Goal: Transaction & Acquisition: Book appointment/travel/reservation

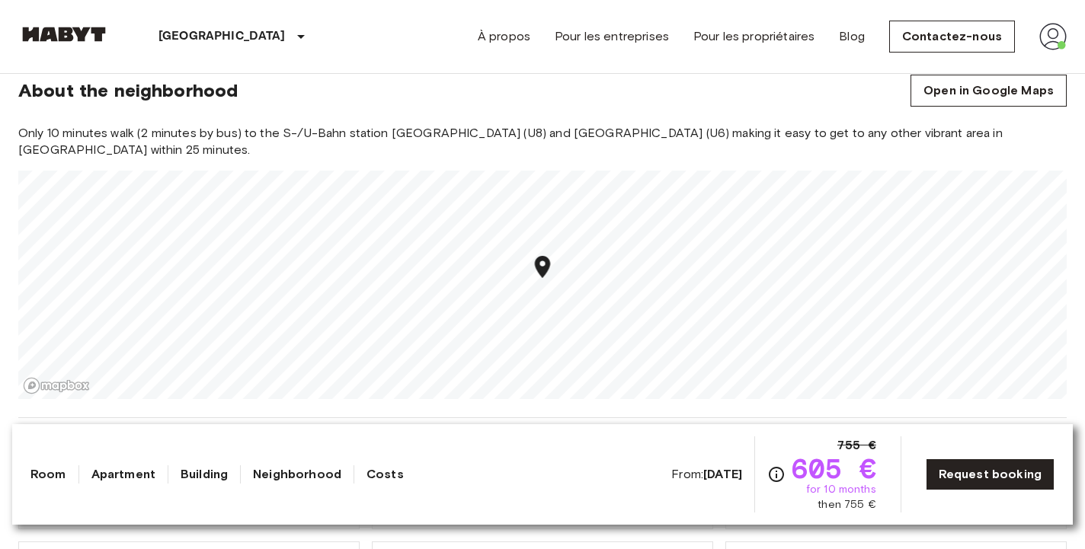
scroll to position [1340, 0]
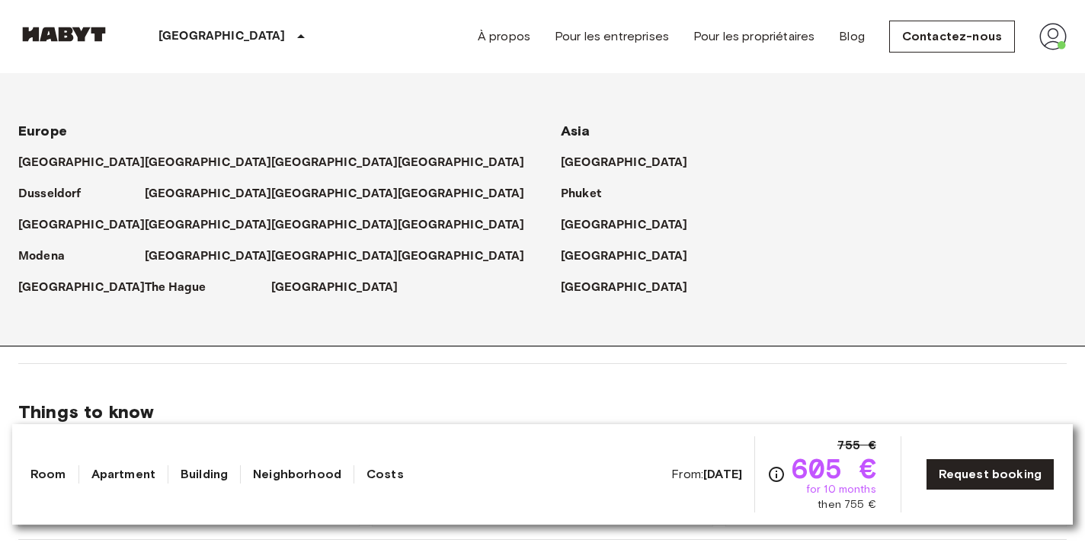
click at [184, 34] on p "[GEOGRAPHIC_DATA]" at bounding box center [221, 36] width 127 height 18
click at [163, 161] on p "[GEOGRAPHIC_DATA]" at bounding box center [211, 163] width 127 height 18
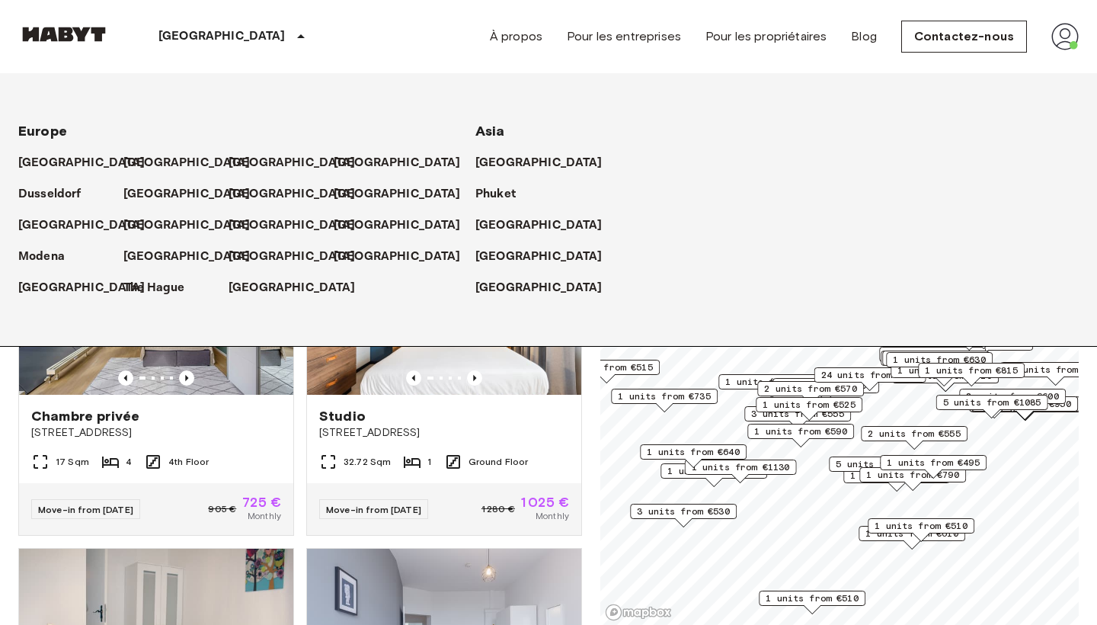
click at [594, 447] on div "Private rooms and apartments for rent in Berlin Move-in date ​ Move-in date Typ…" at bounding box center [548, 350] width 1061 height 552
click at [297, 36] on icon at bounding box center [301, 36] width 8 height 4
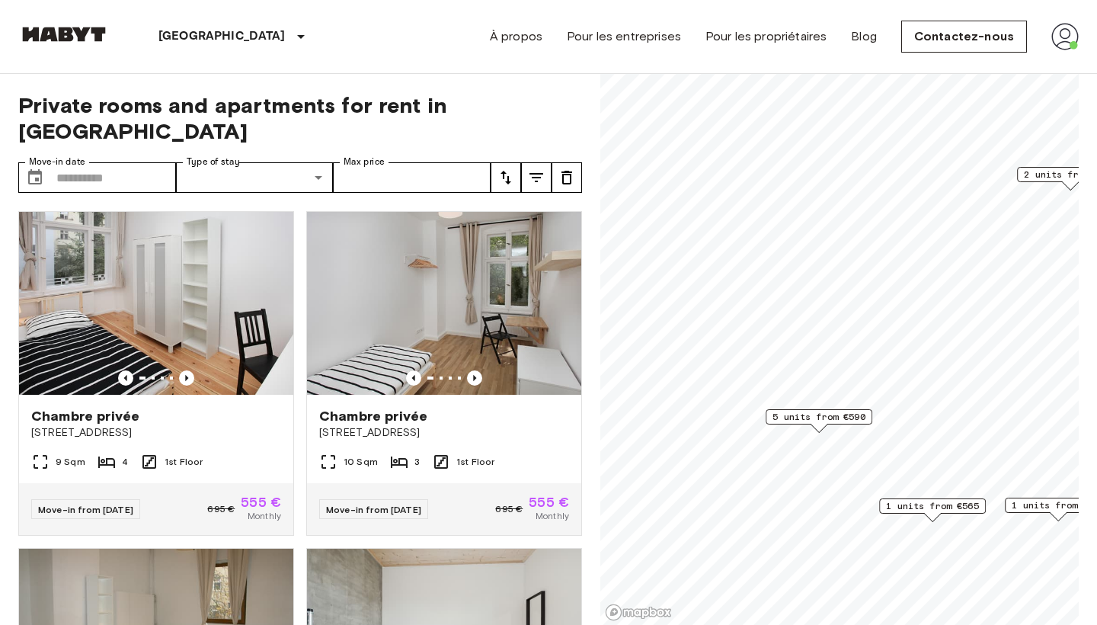
click at [827, 415] on span "5 units from €590" at bounding box center [819, 417] width 93 height 14
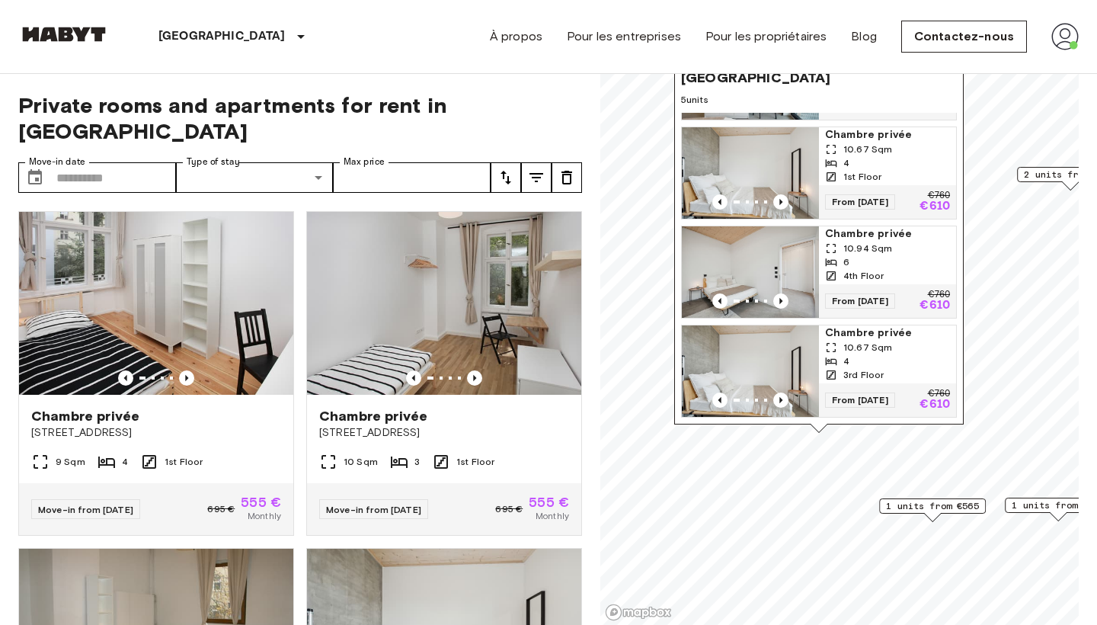
scroll to position [184, 0]
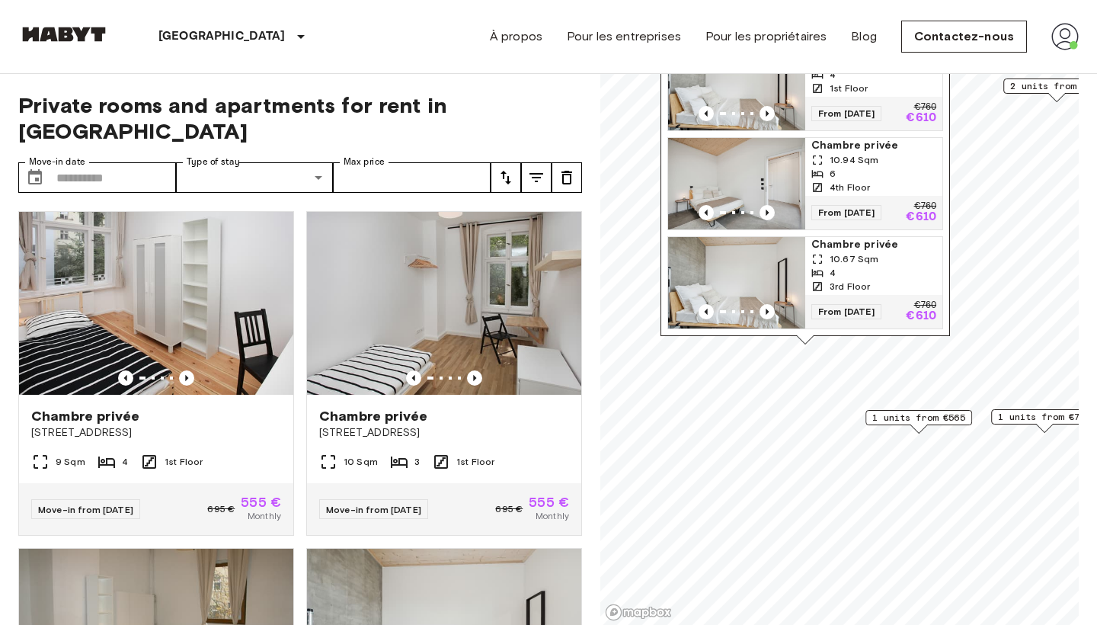
click at [913, 431] on div "Map marker" at bounding box center [919, 428] width 17 height 8
click at [914, 418] on span "1 units from €565" at bounding box center [918, 418] width 93 height 14
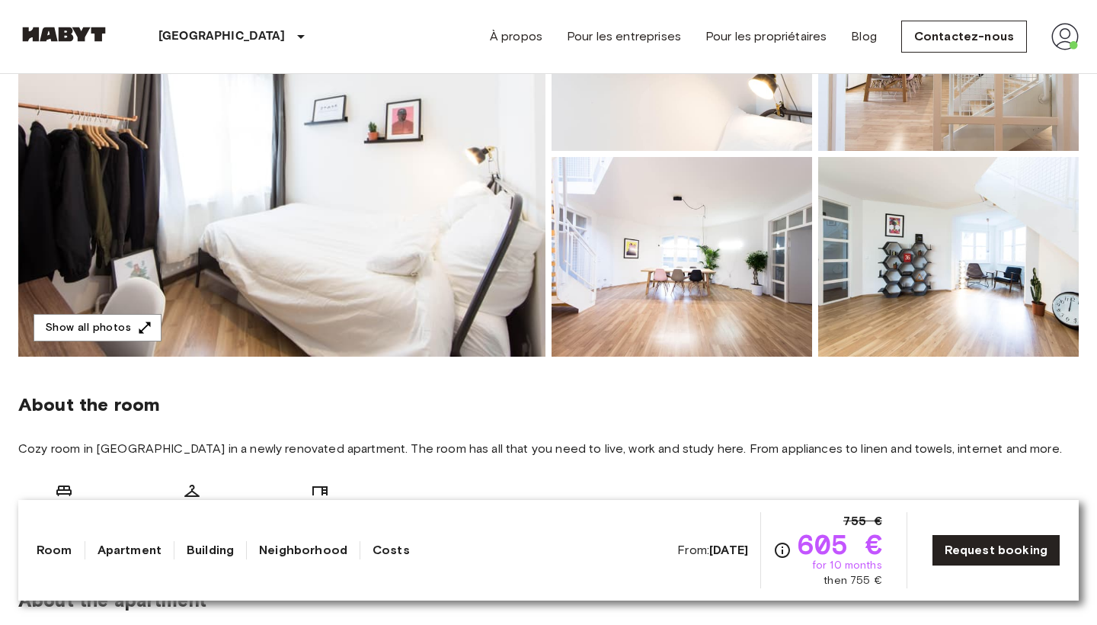
scroll to position [261, 0]
click at [434, 286] on img at bounding box center [281, 153] width 527 height 405
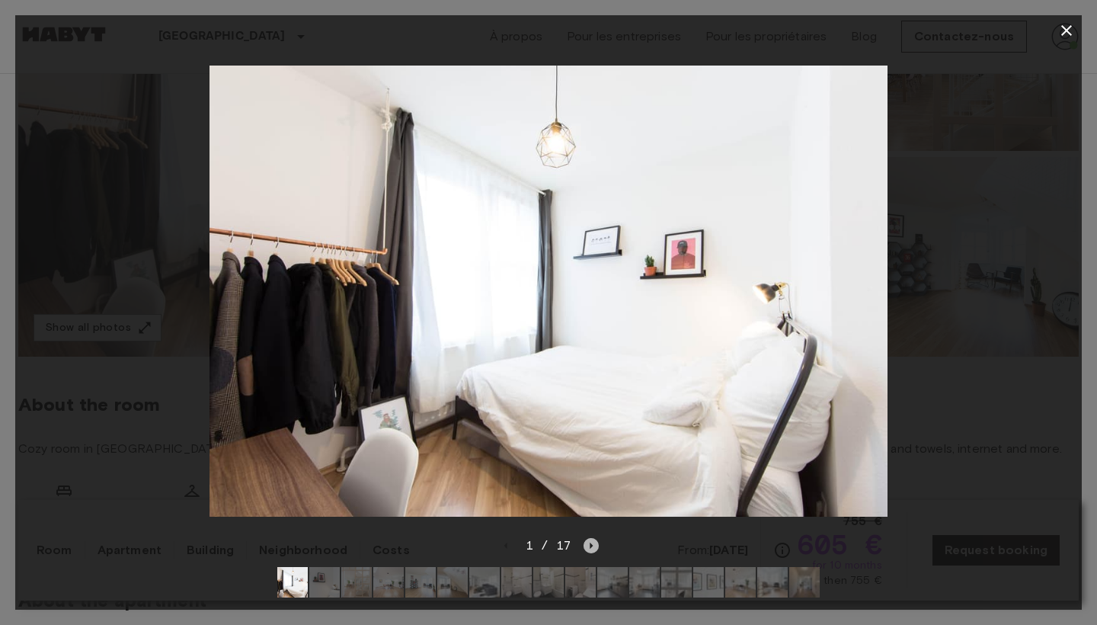
click at [591, 545] on icon "Next image" at bounding box center [592, 546] width 3 height 6
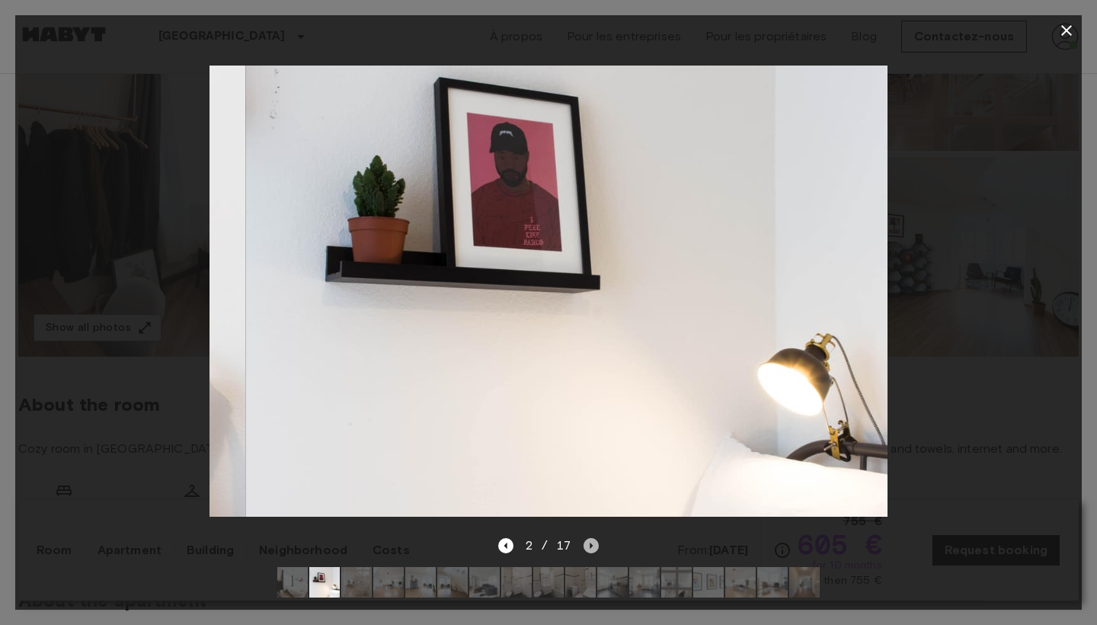
click at [591, 545] on icon "Next image" at bounding box center [592, 546] width 3 height 6
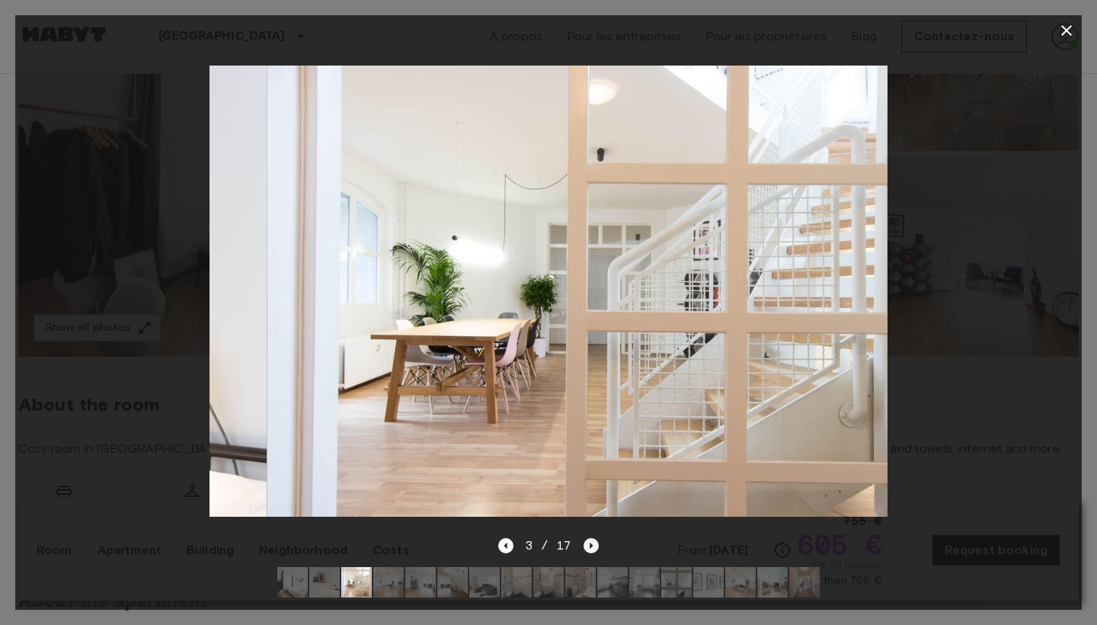
click at [591, 545] on icon "Next image" at bounding box center [592, 546] width 3 height 6
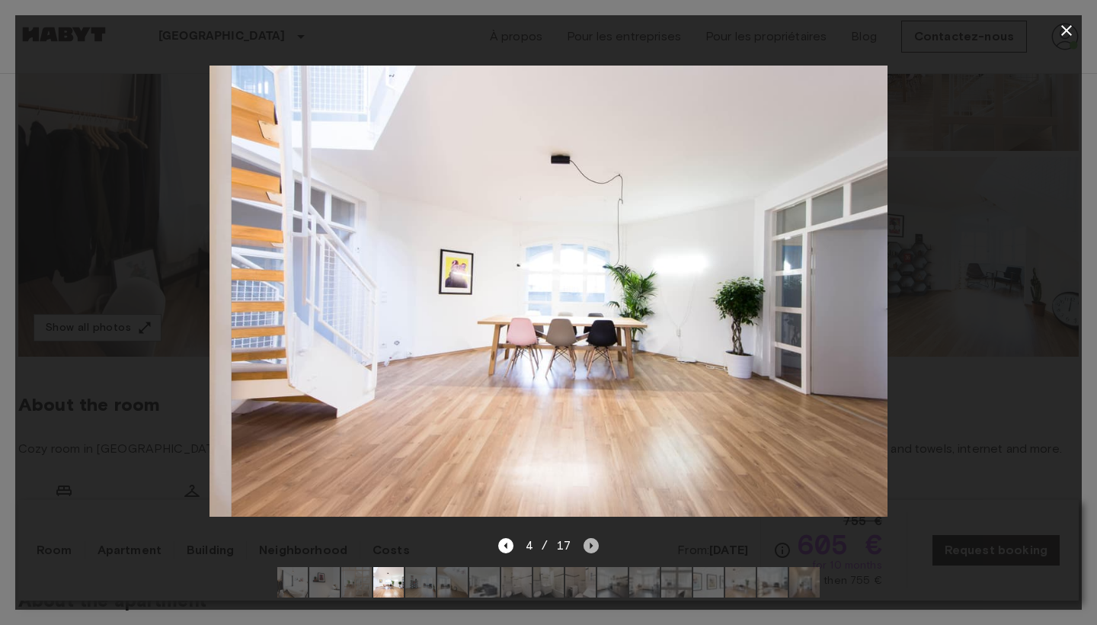
click at [591, 545] on icon "Next image" at bounding box center [592, 546] width 3 height 6
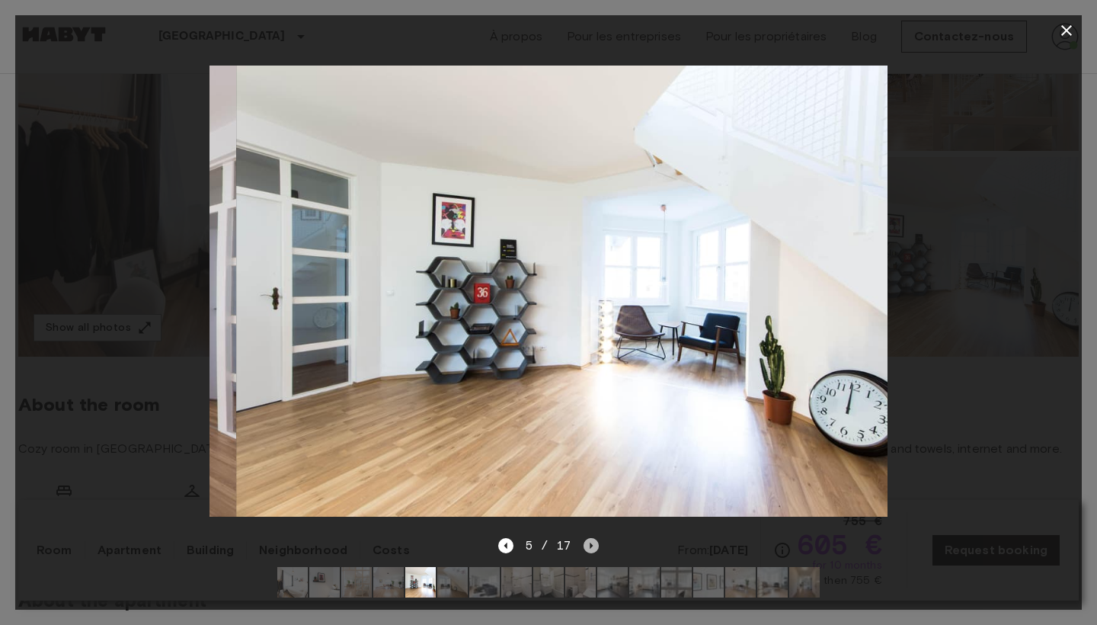
click at [591, 545] on icon "Next image" at bounding box center [592, 546] width 3 height 6
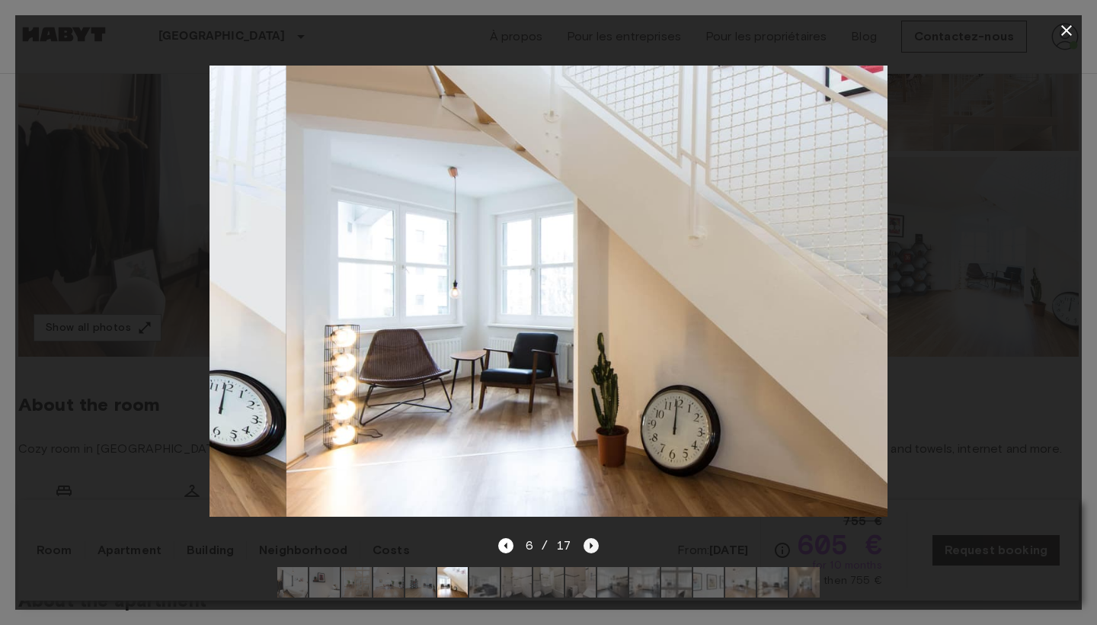
click at [591, 545] on icon "Next image" at bounding box center [592, 546] width 3 height 6
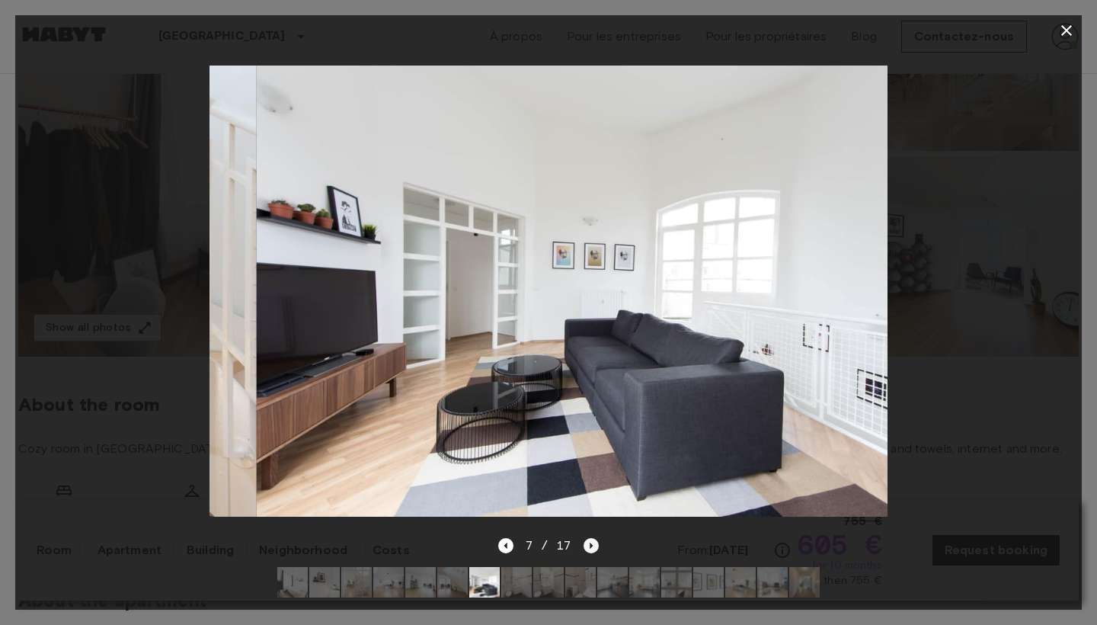
click at [591, 545] on icon "Next image" at bounding box center [592, 546] width 3 height 6
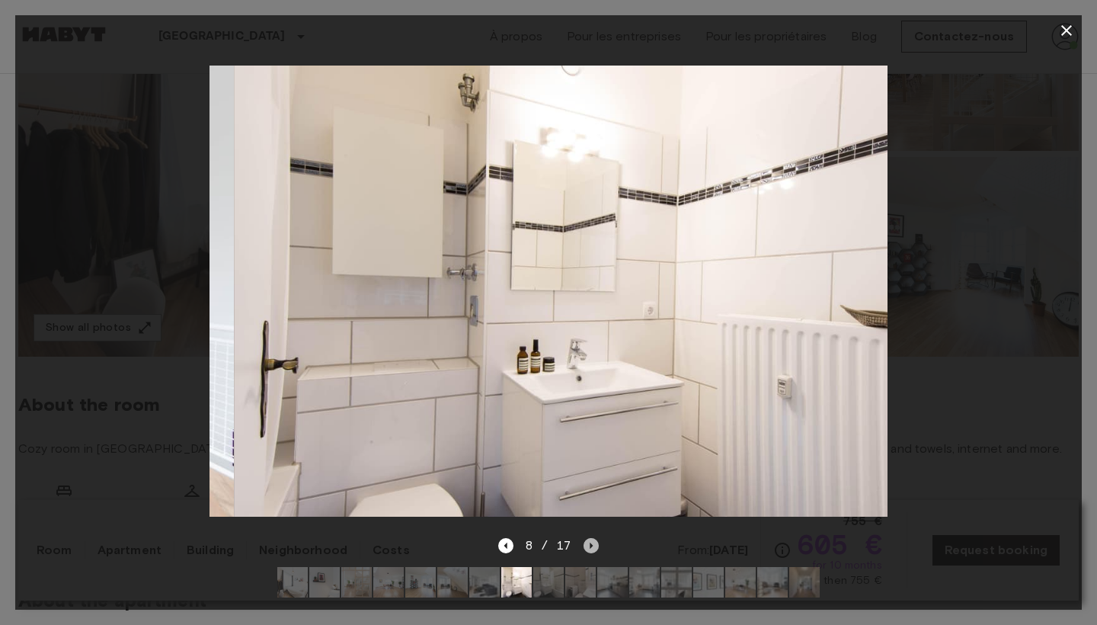
click at [591, 545] on icon "Next image" at bounding box center [592, 546] width 3 height 6
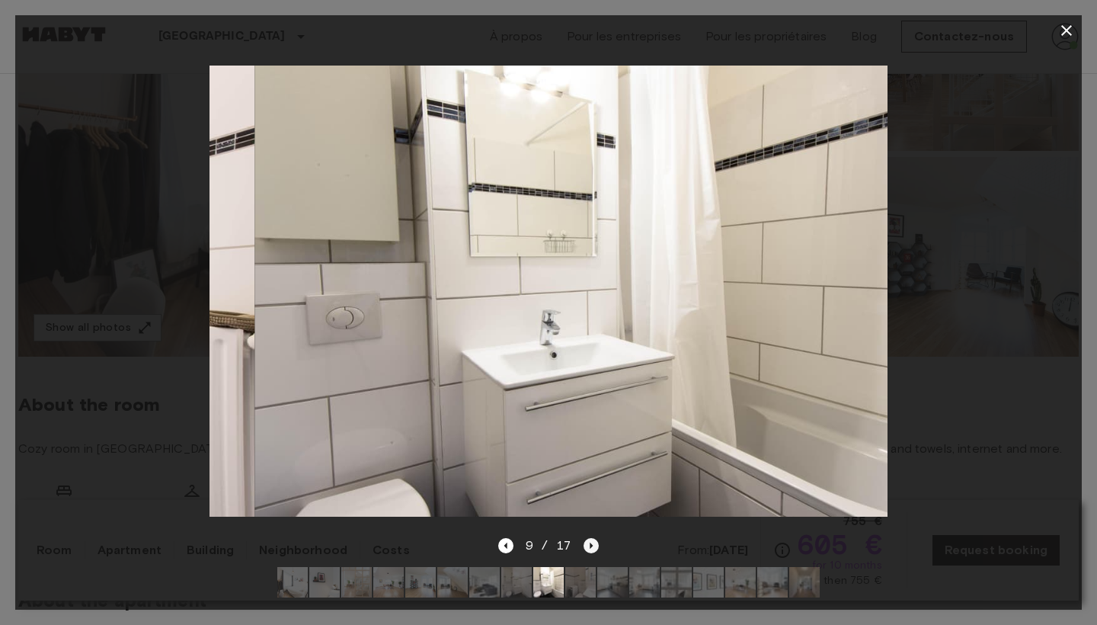
click at [591, 545] on icon "Next image" at bounding box center [592, 546] width 3 height 6
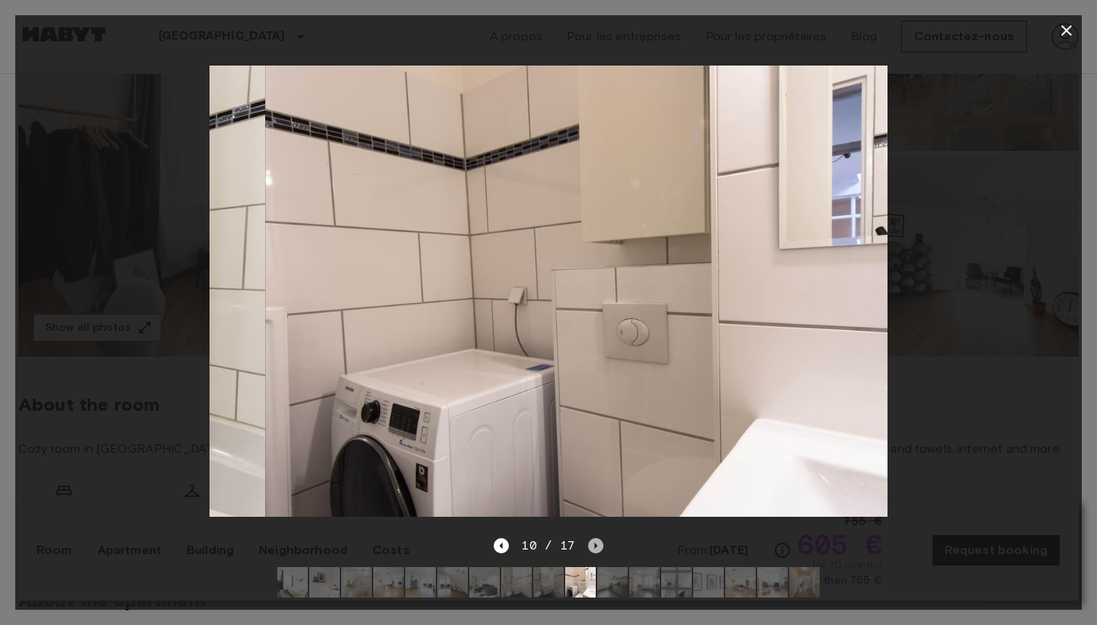
click at [590, 545] on icon "Next image" at bounding box center [595, 545] width 15 height 15
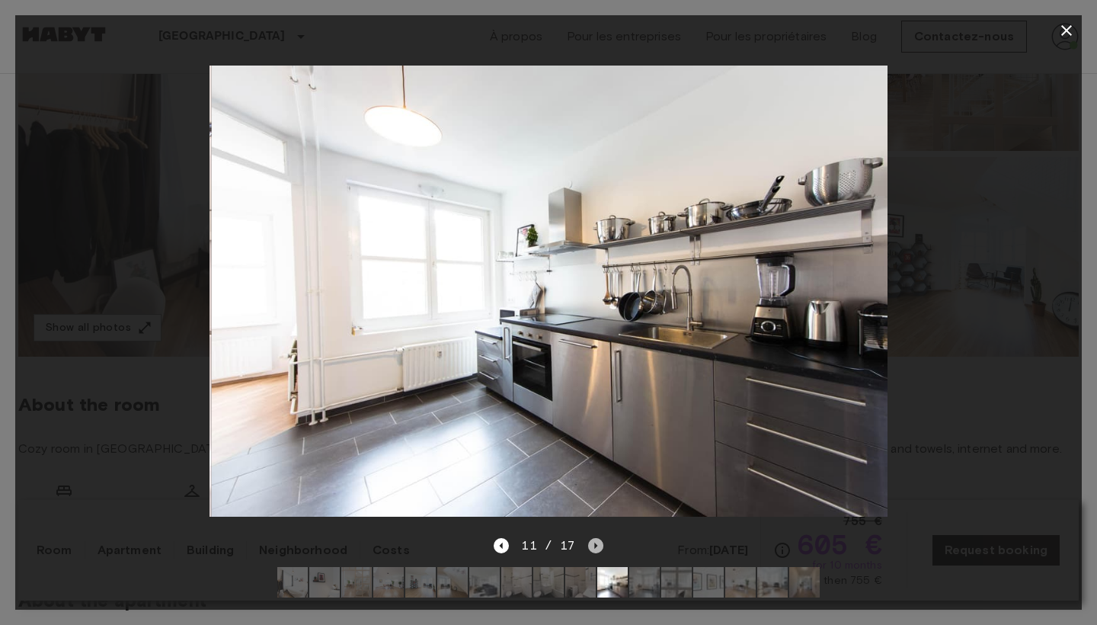
click at [590, 545] on icon "Next image" at bounding box center [595, 545] width 15 height 15
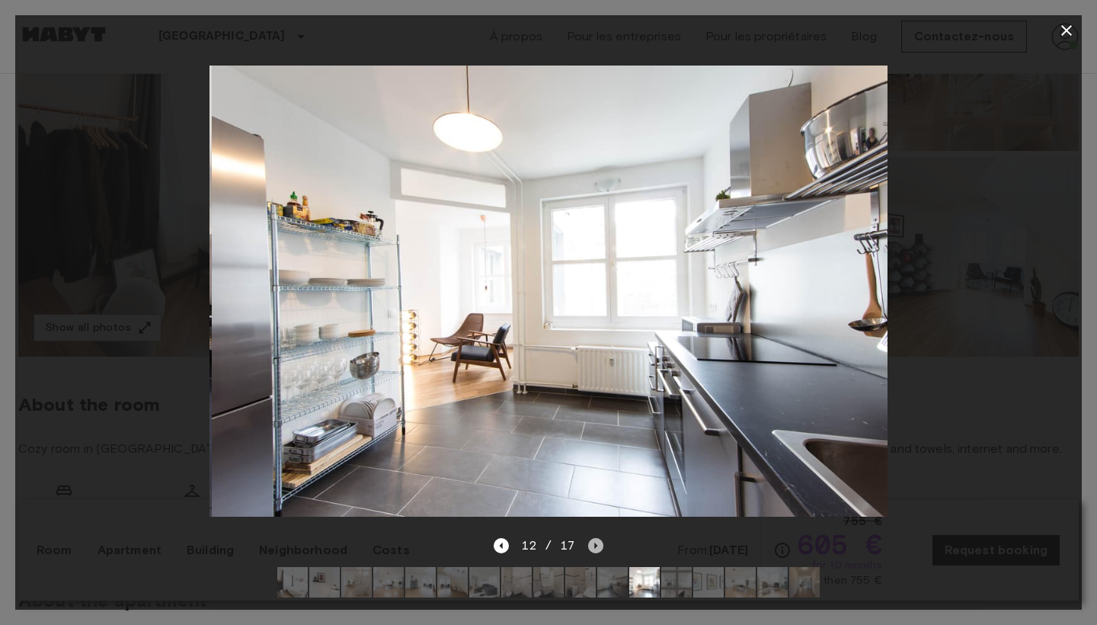
click at [590, 545] on icon "Next image" at bounding box center [595, 545] width 15 height 15
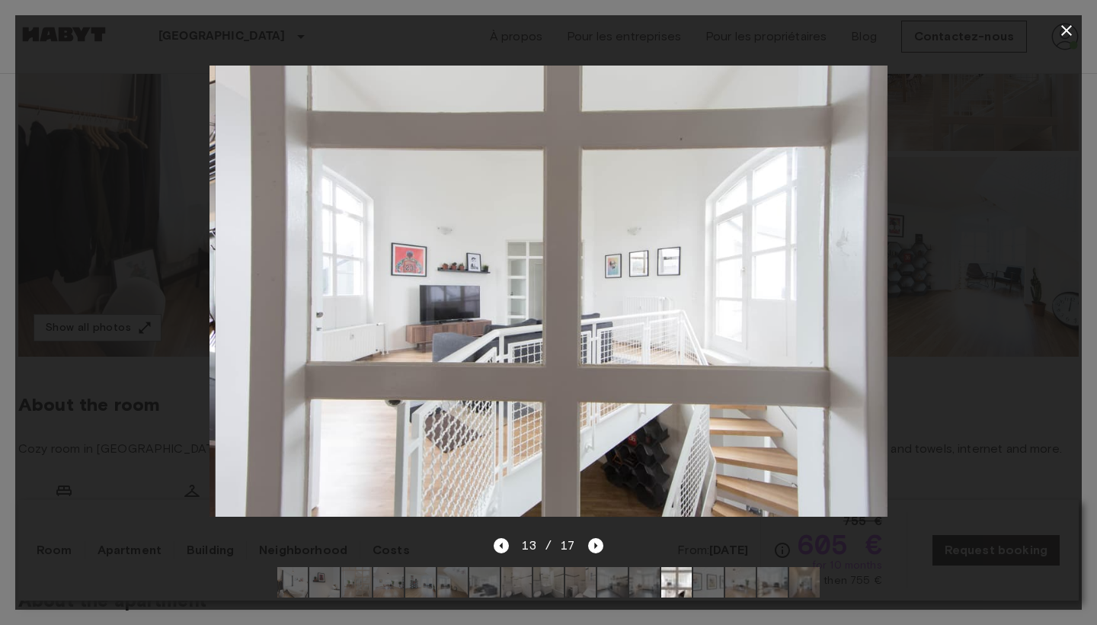
click at [1062, 27] on icon "button" at bounding box center [1067, 30] width 18 height 18
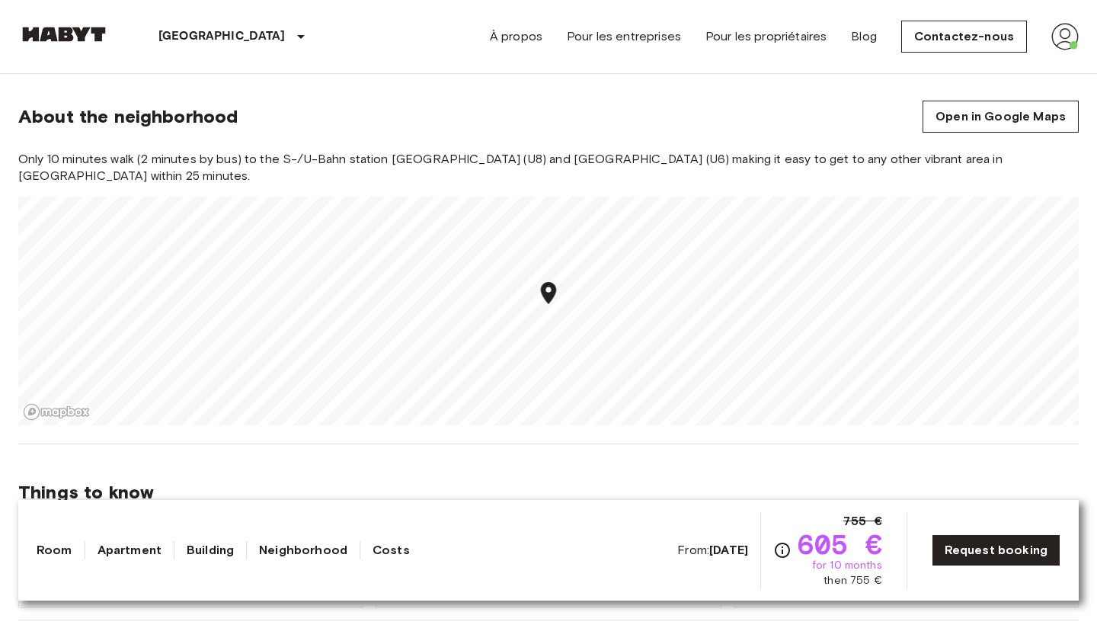
scroll to position [1365, 0]
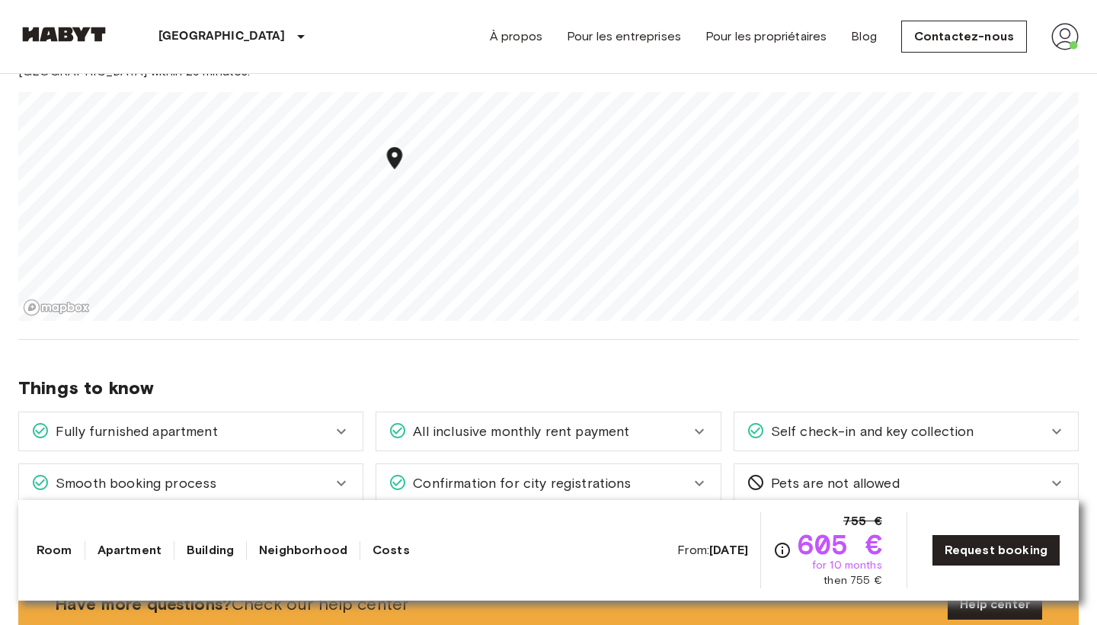
click at [504, 322] on div "Europe Germany Berlin Chambre privée Chambre privée From Aug 18 2025 Feilnerstr…" at bounding box center [548, 518] width 1097 height 3619
click at [571, 328] on div "Europe Germany Berlin Chambre privée Chambre privée From Aug 18 2025 Feilnerstr…" at bounding box center [548, 518] width 1097 height 3619
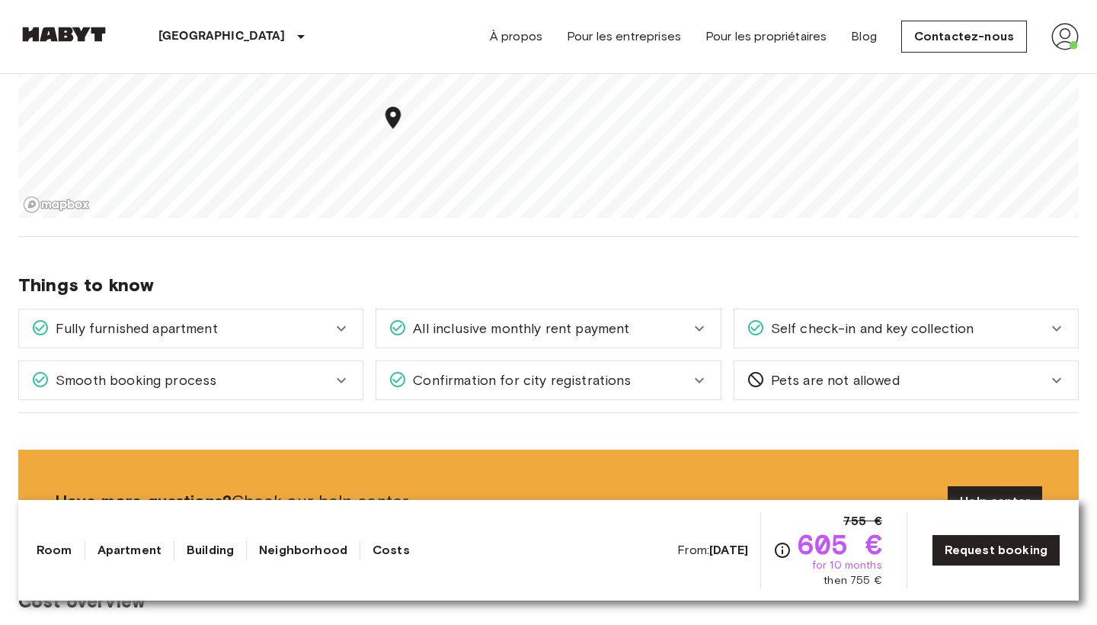
scroll to position [1467, 0]
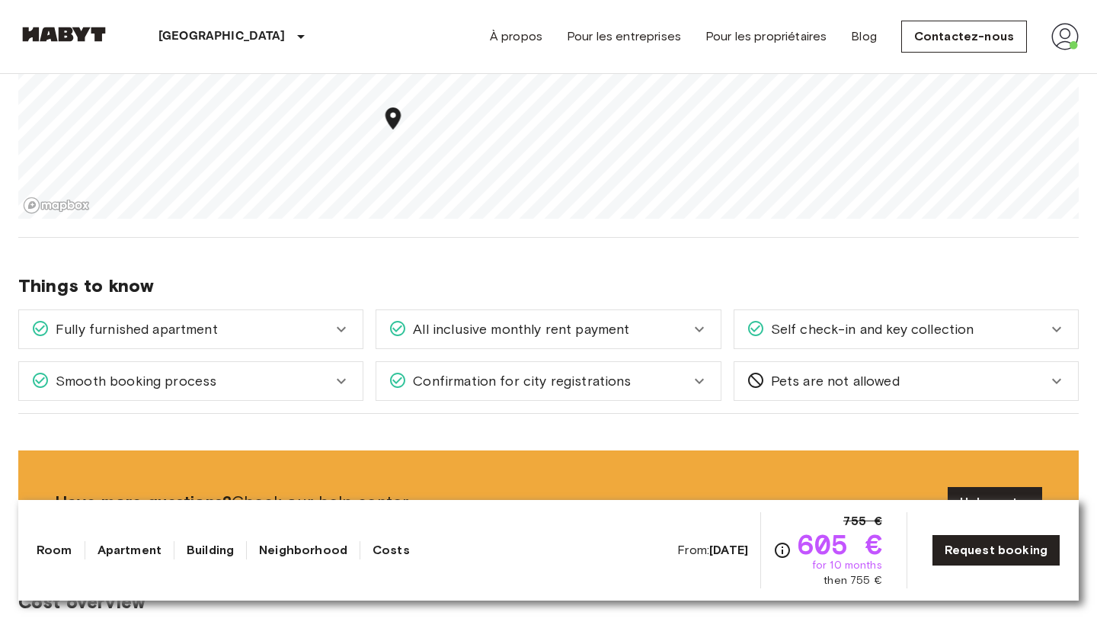
click at [1056, 37] on img at bounding box center [1064, 36] width 27 height 27
click at [980, 66] on li "Profil" at bounding box center [1009, 63] width 152 height 27
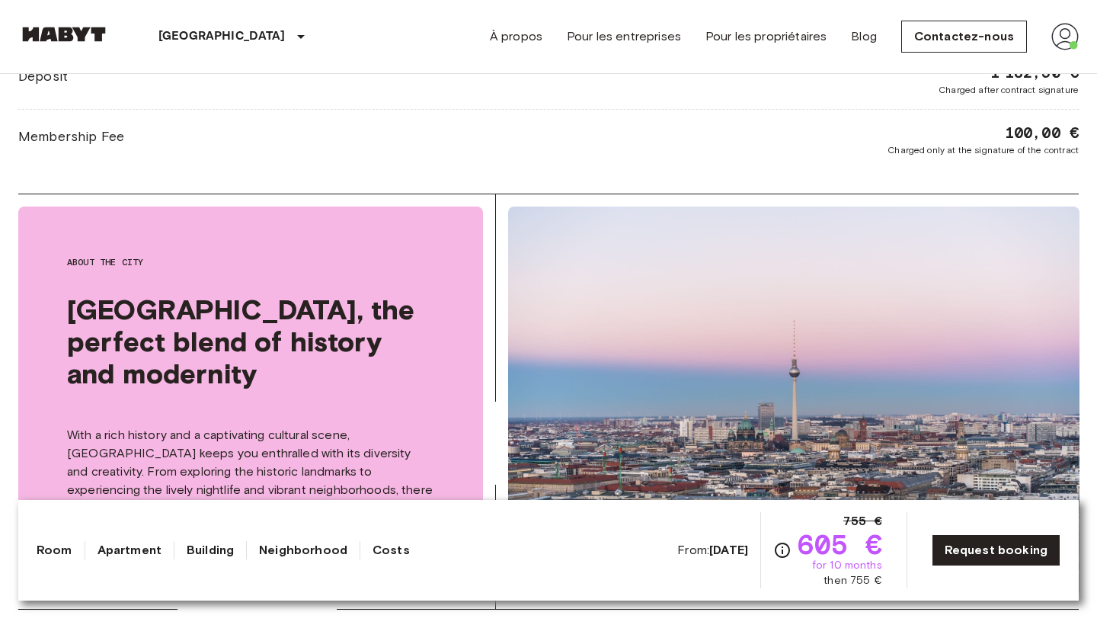
scroll to position [2252, 0]
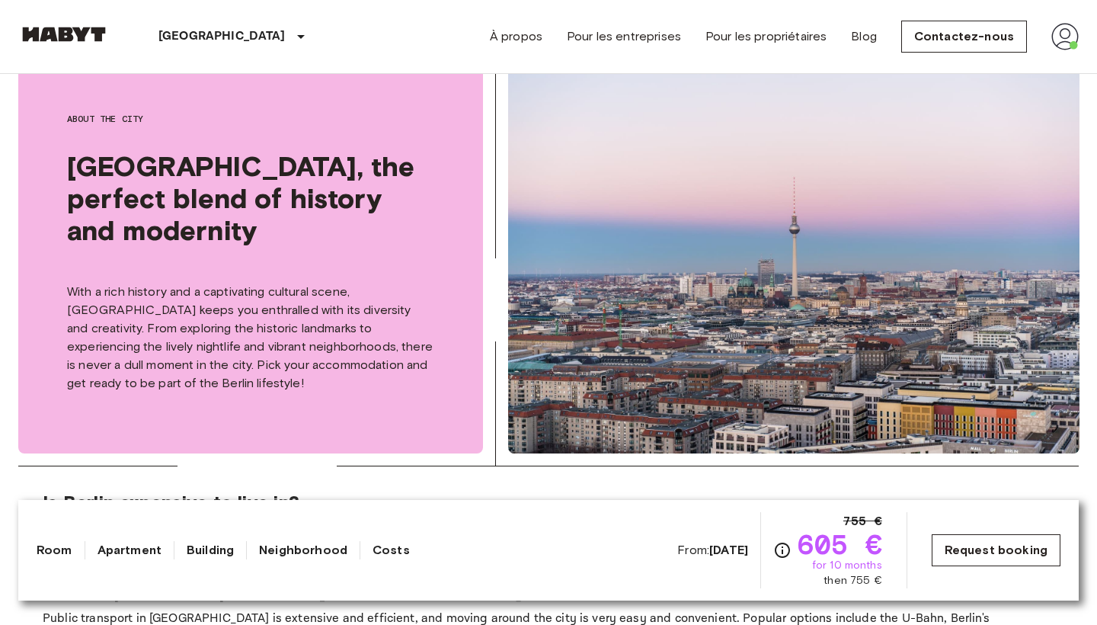
click at [953, 556] on link "Request booking" at bounding box center [996, 550] width 129 height 32
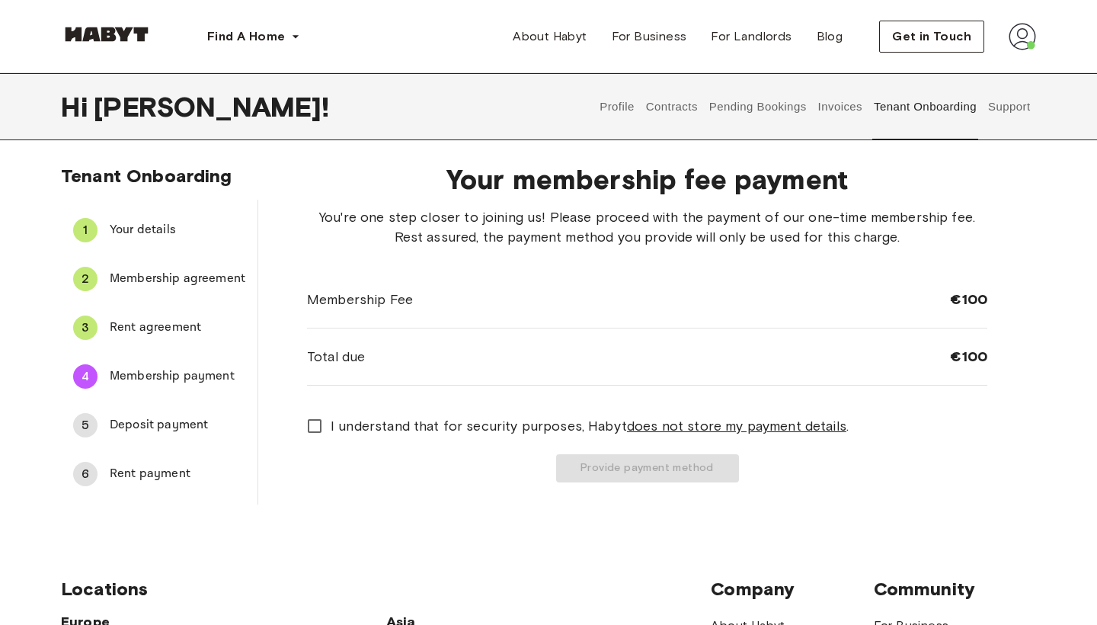
click at [146, 338] on div "3 Rent agreement" at bounding box center [159, 327] width 197 height 37
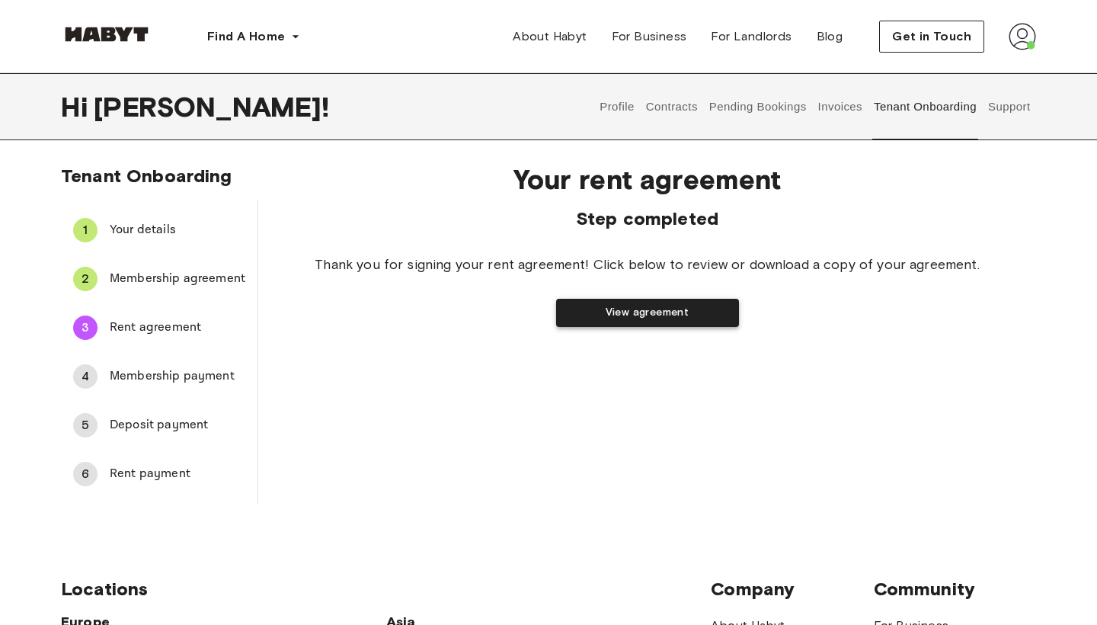
click at [587, 325] on button "View agreement" at bounding box center [647, 313] width 183 height 28
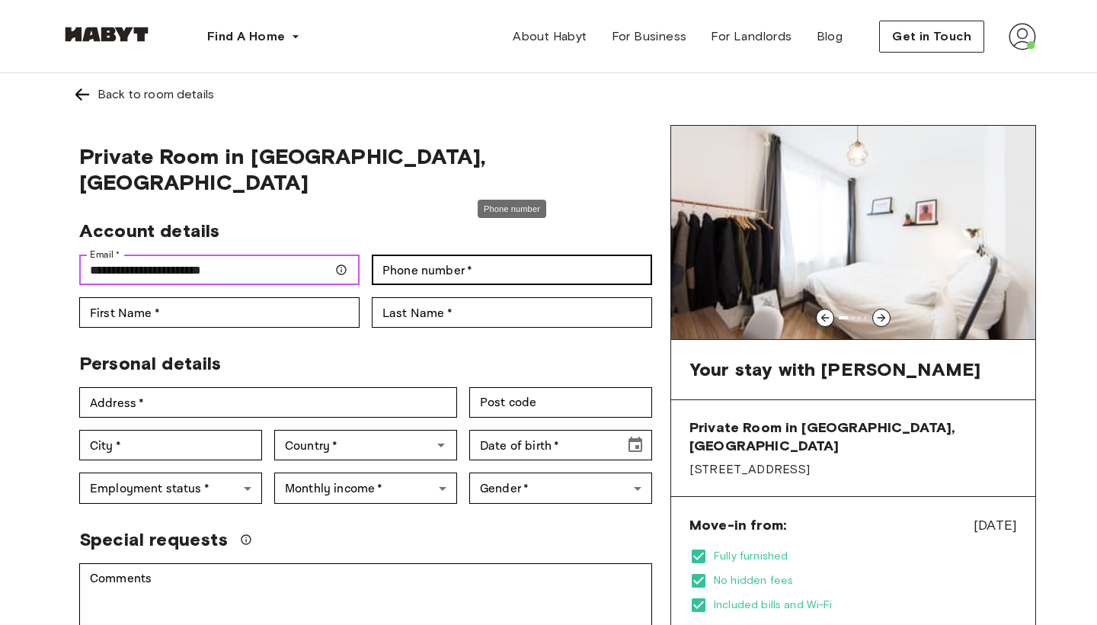
type input "**********"
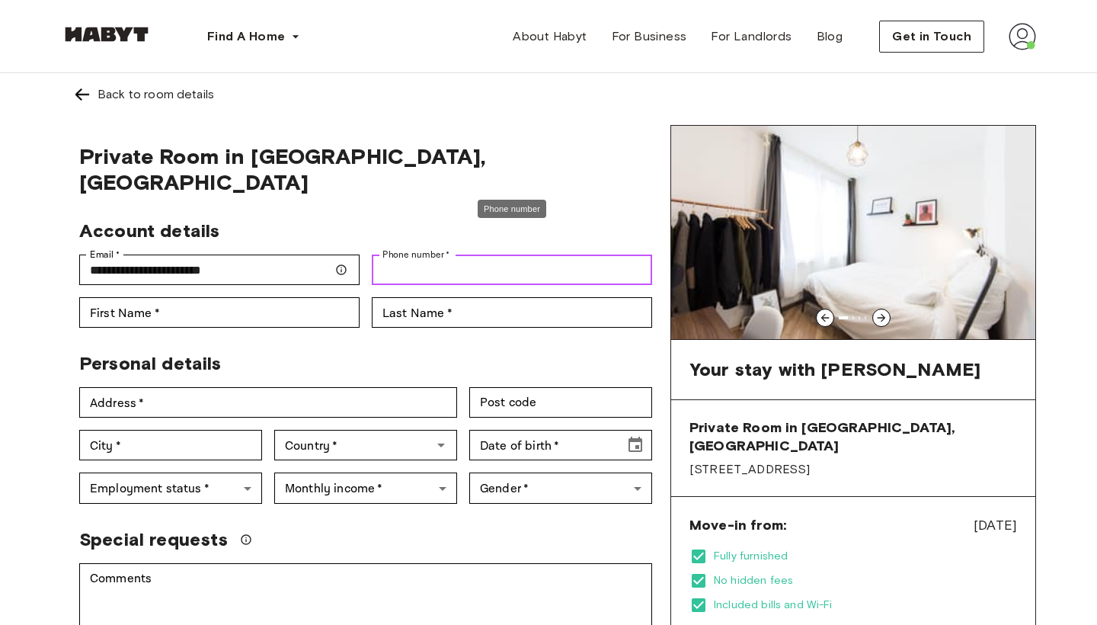
type input "*"
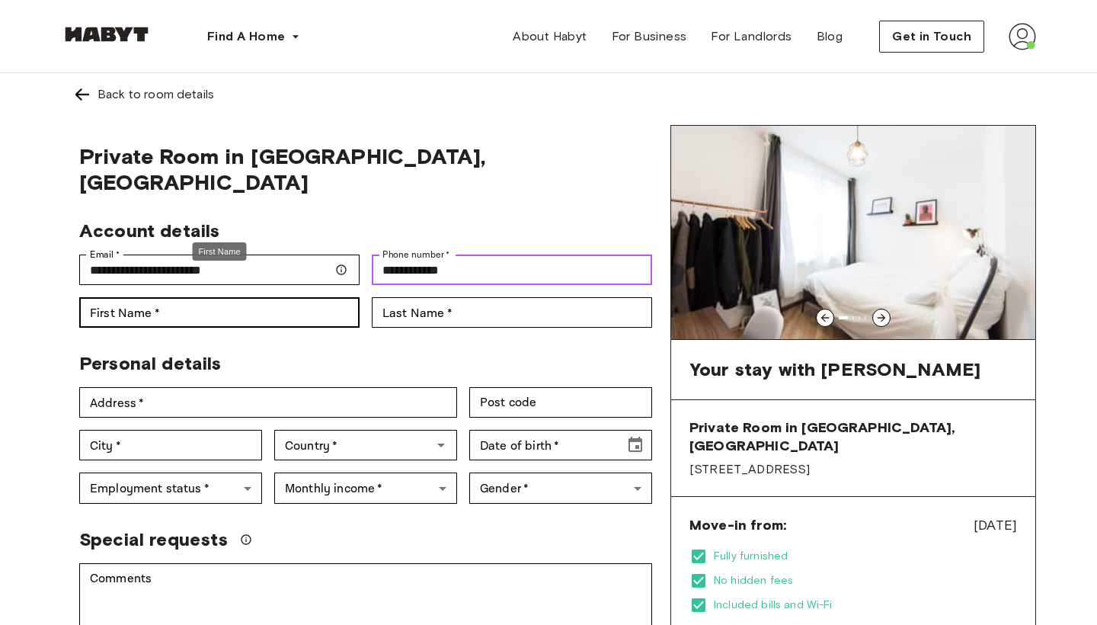
type input "**********"
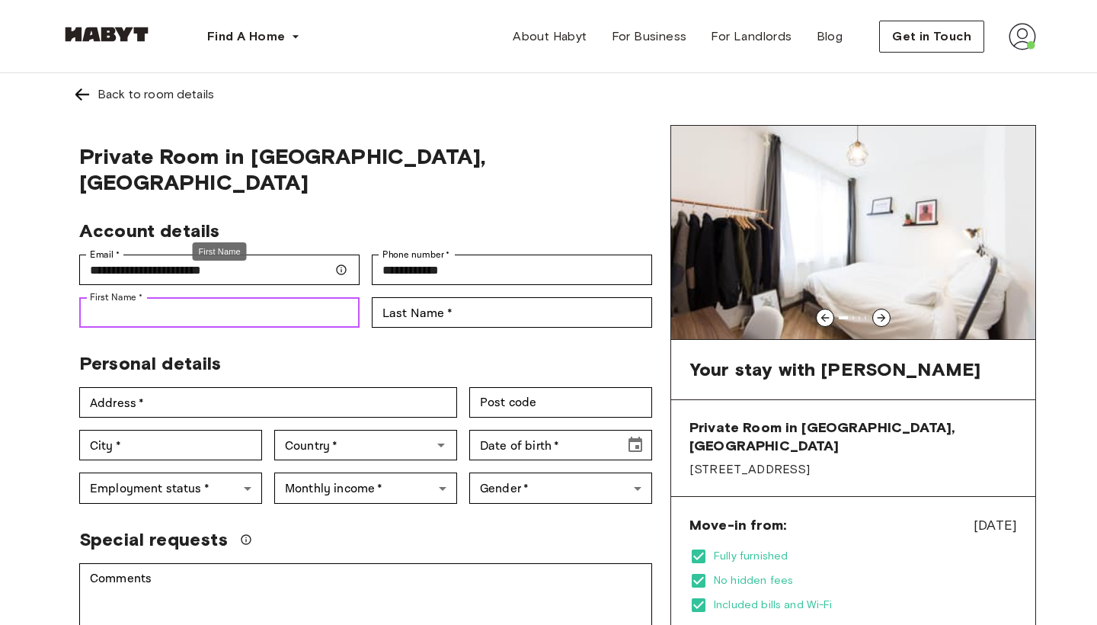
type input "******"
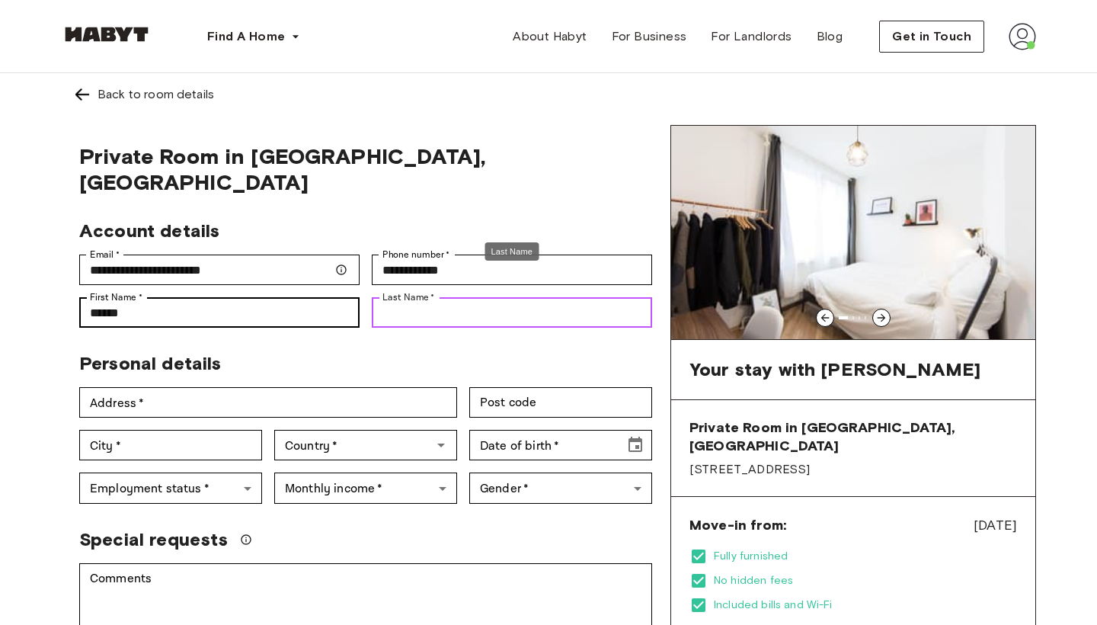
type input "******"
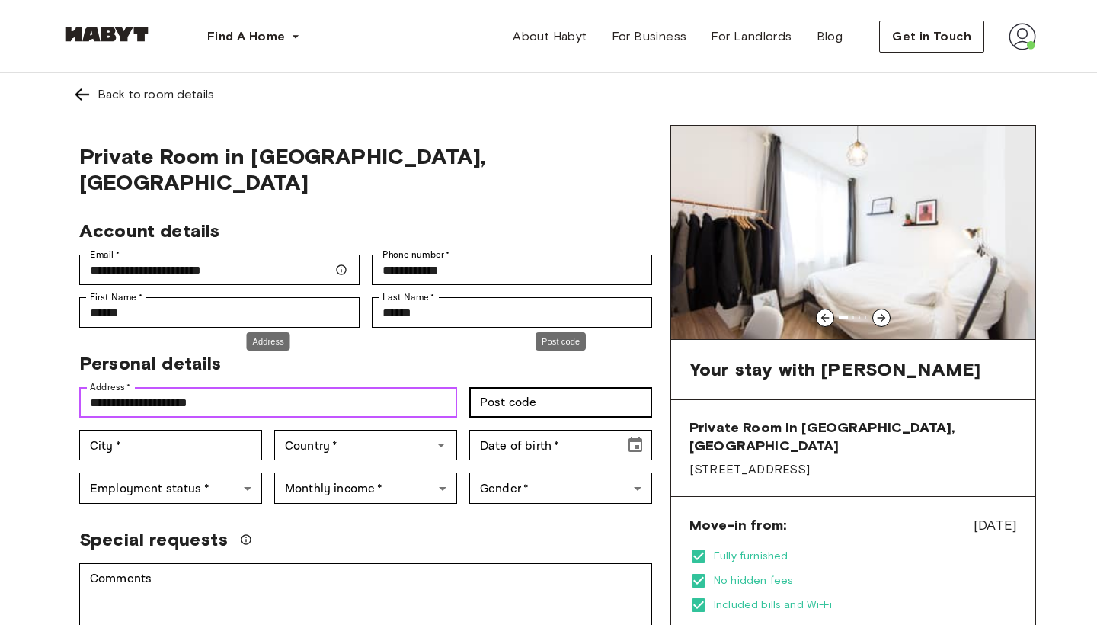
type input "**********"
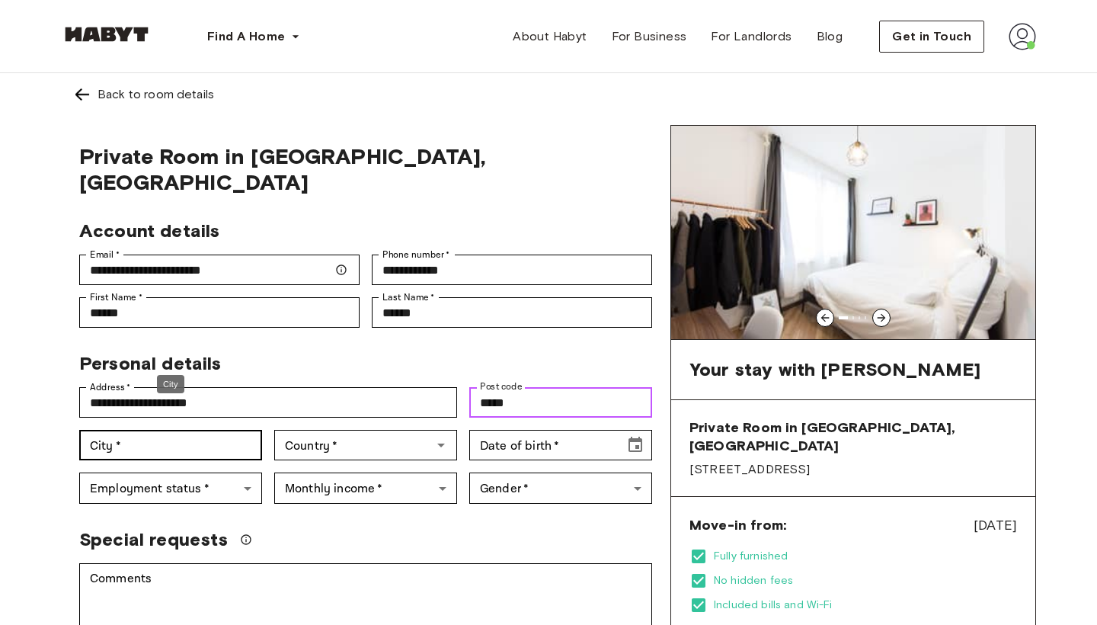
type input "*****"
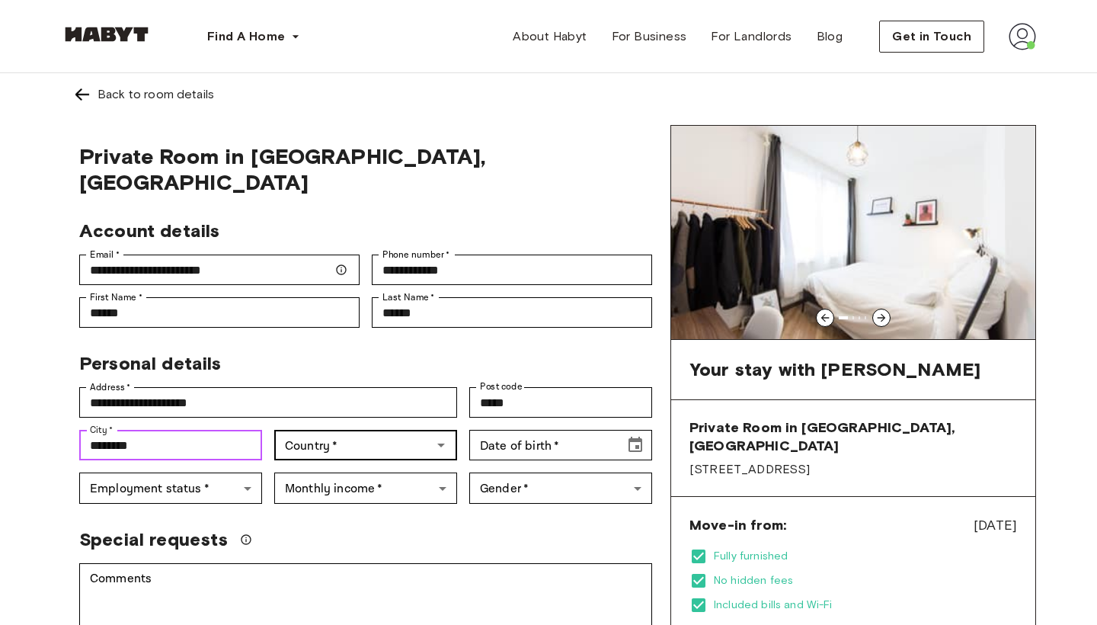
type input "********"
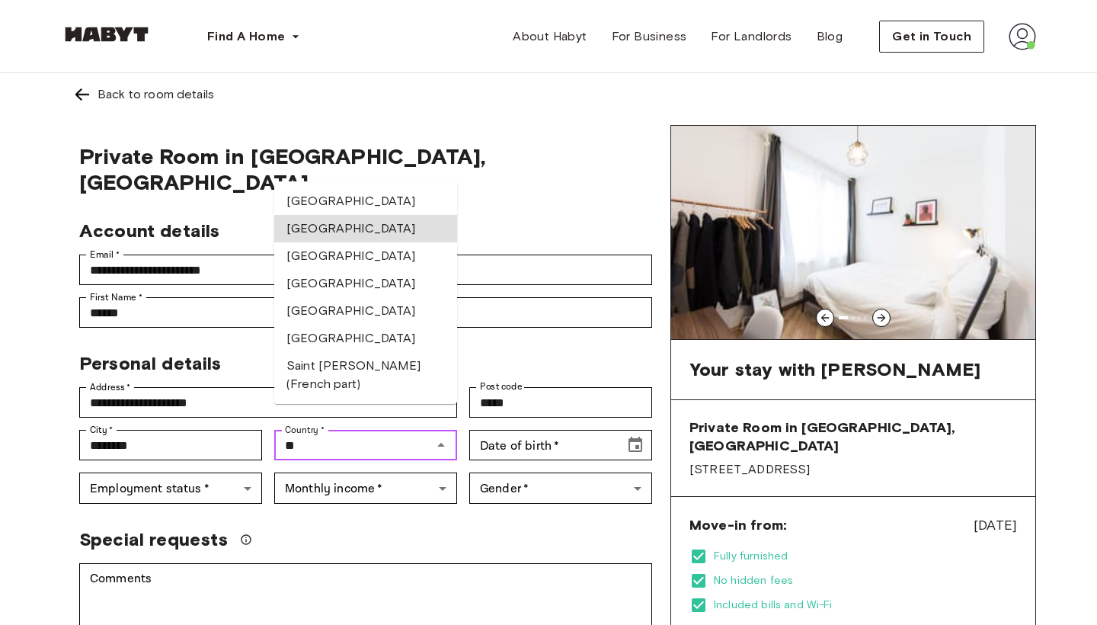
type input "******"
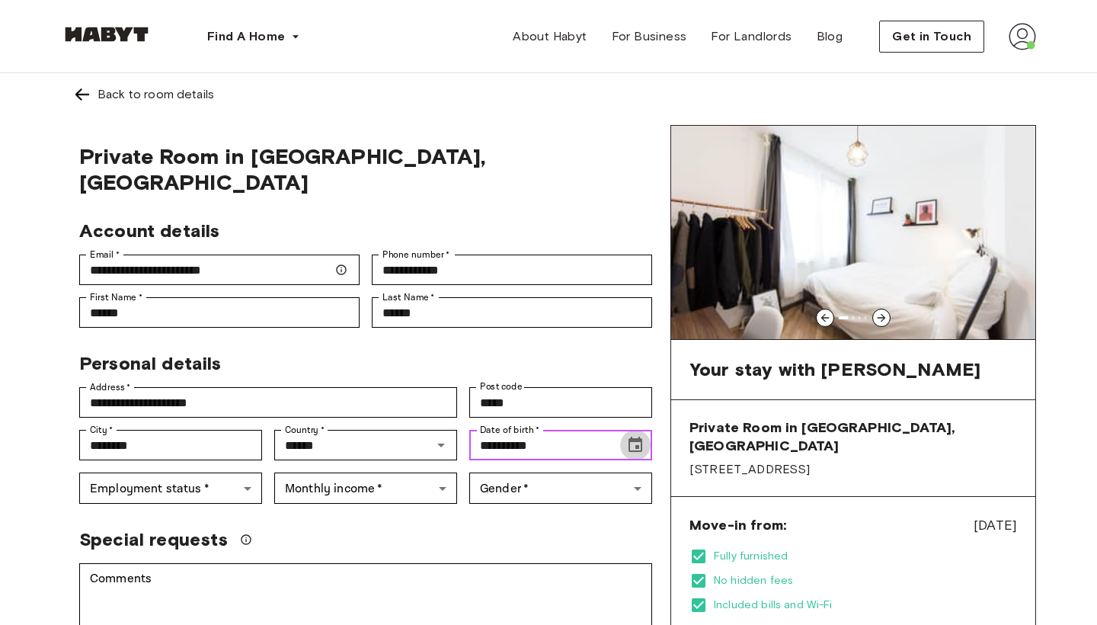
click at [636, 437] on icon "Choose date, selected date is Mar 14, 1902" at bounding box center [636, 444] width 14 height 15
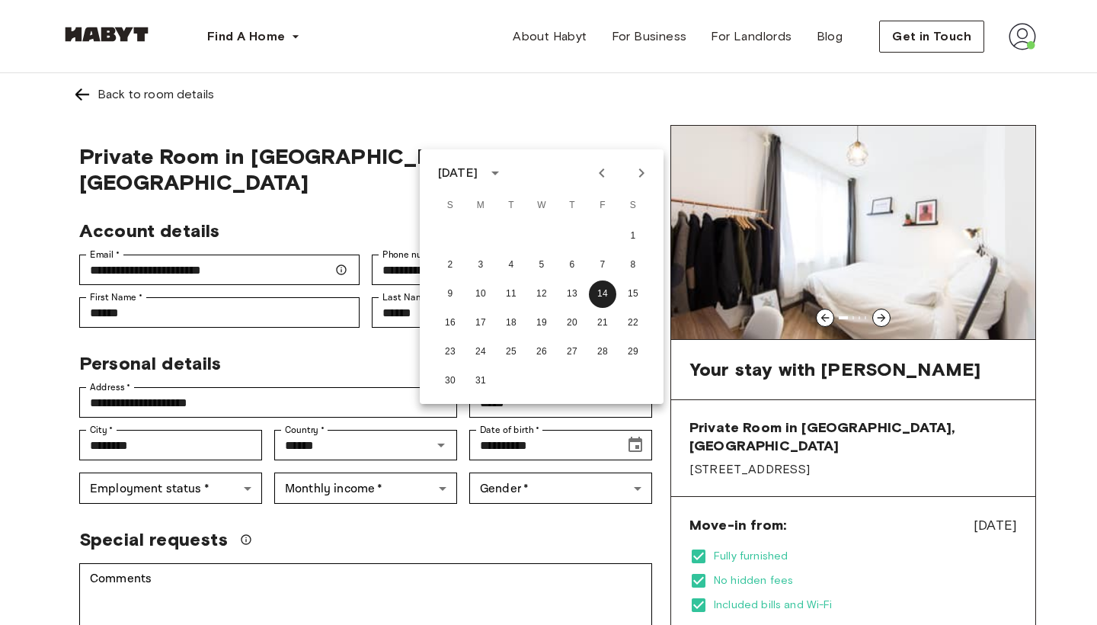
click at [478, 177] on div "March 1902" at bounding box center [458, 173] width 40 height 18
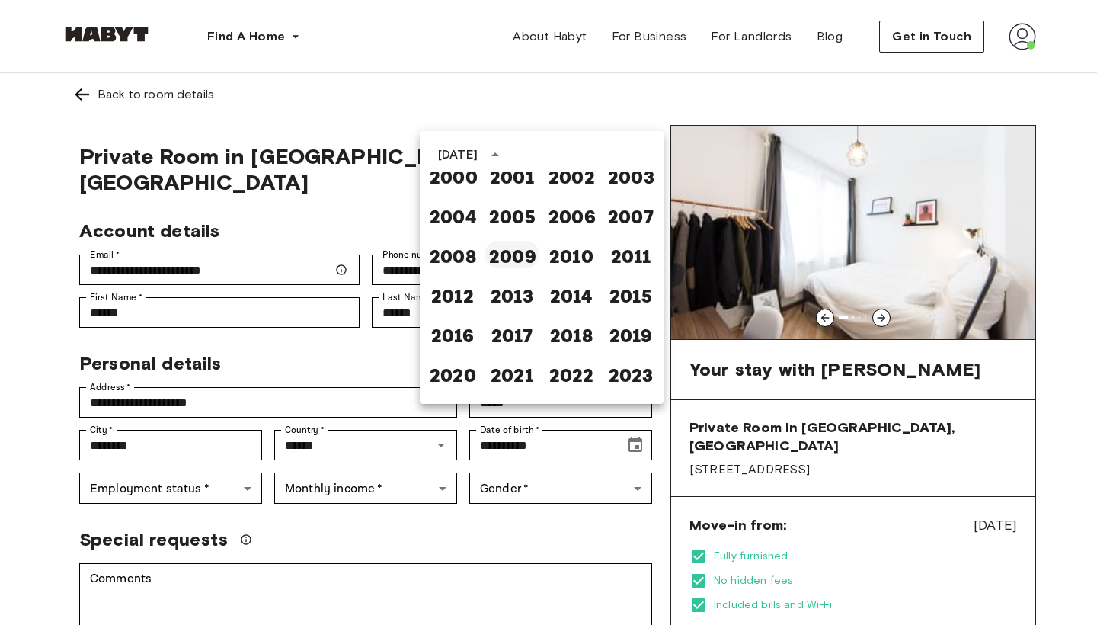
scroll to position [1002, 0]
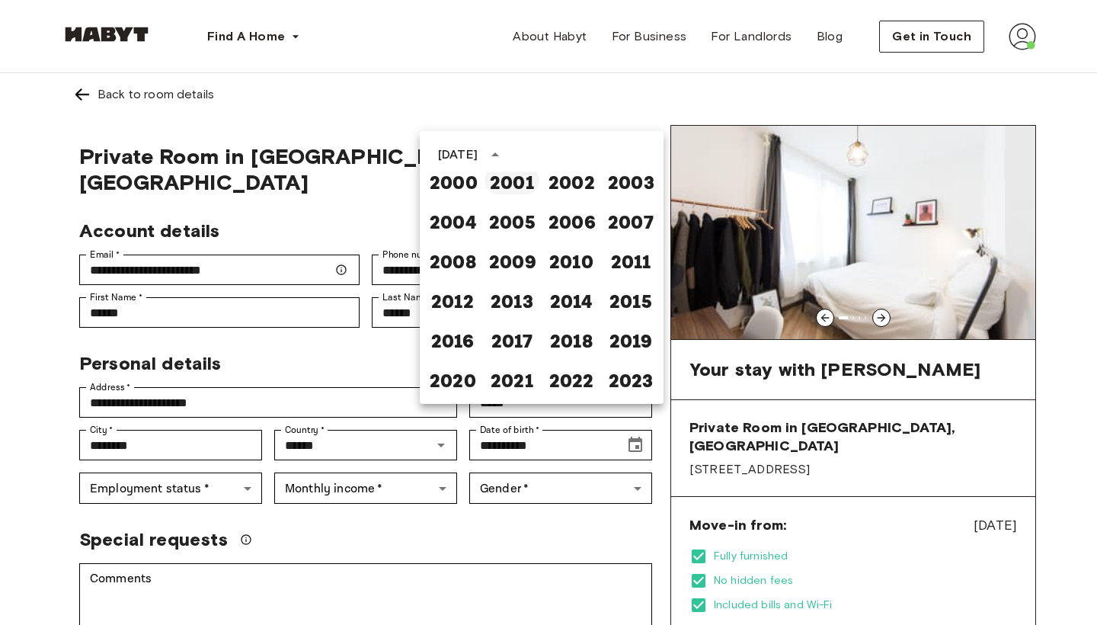
click at [514, 188] on button "2001" at bounding box center [512, 180] width 55 height 27
type input "**********"
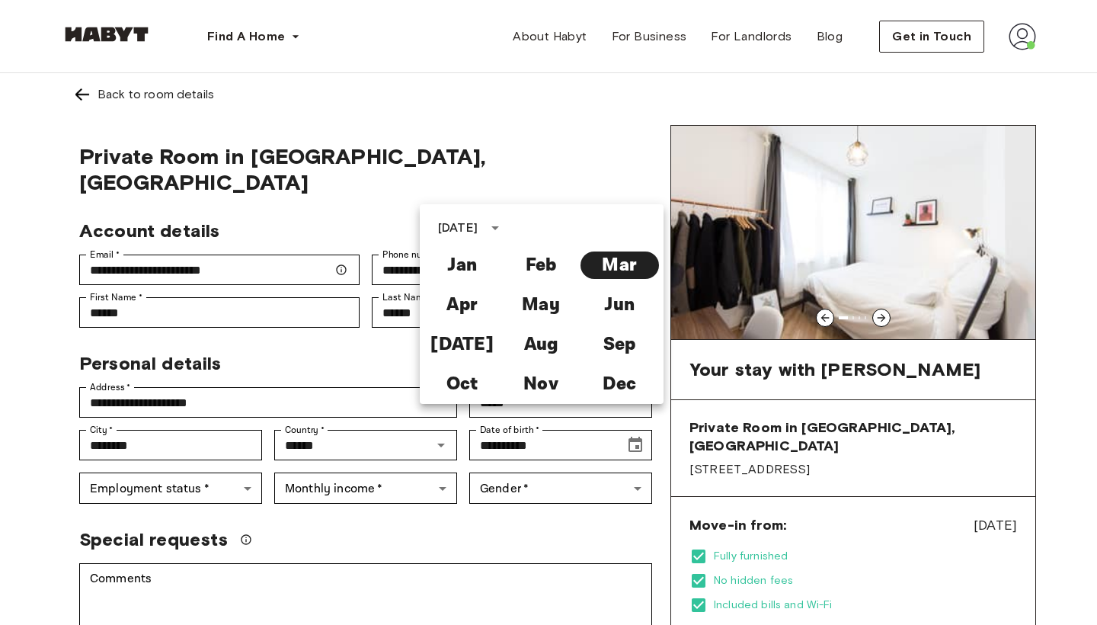
click at [62, 430] on div "**********" at bounding box center [366, 618] width 610 height 987
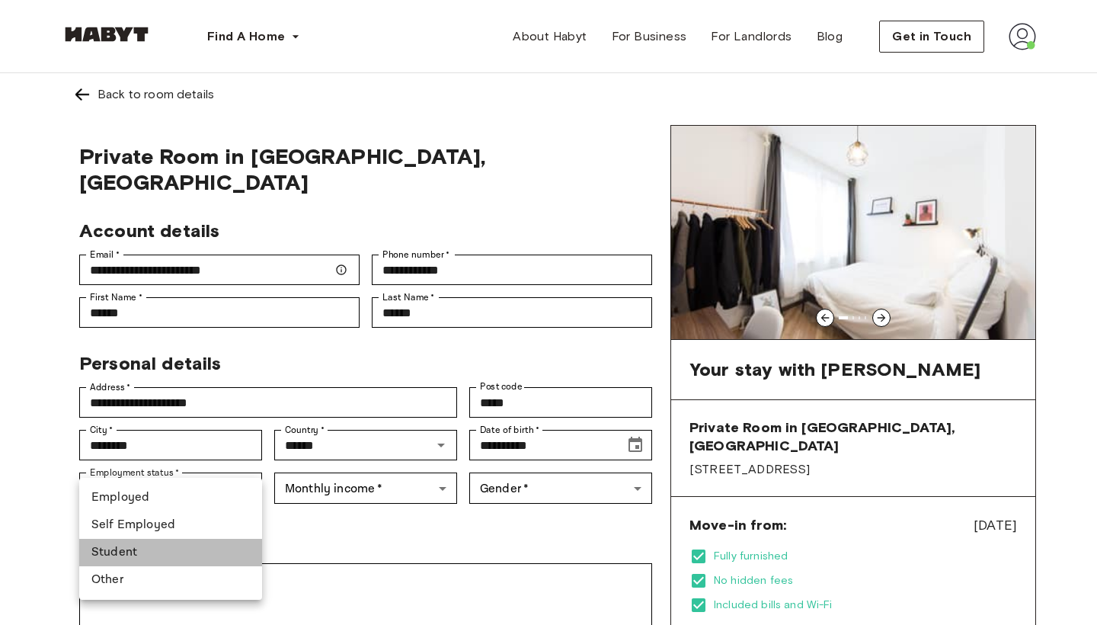
click at [152, 543] on li "Student" at bounding box center [170, 552] width 183 height 27
type input "*******"
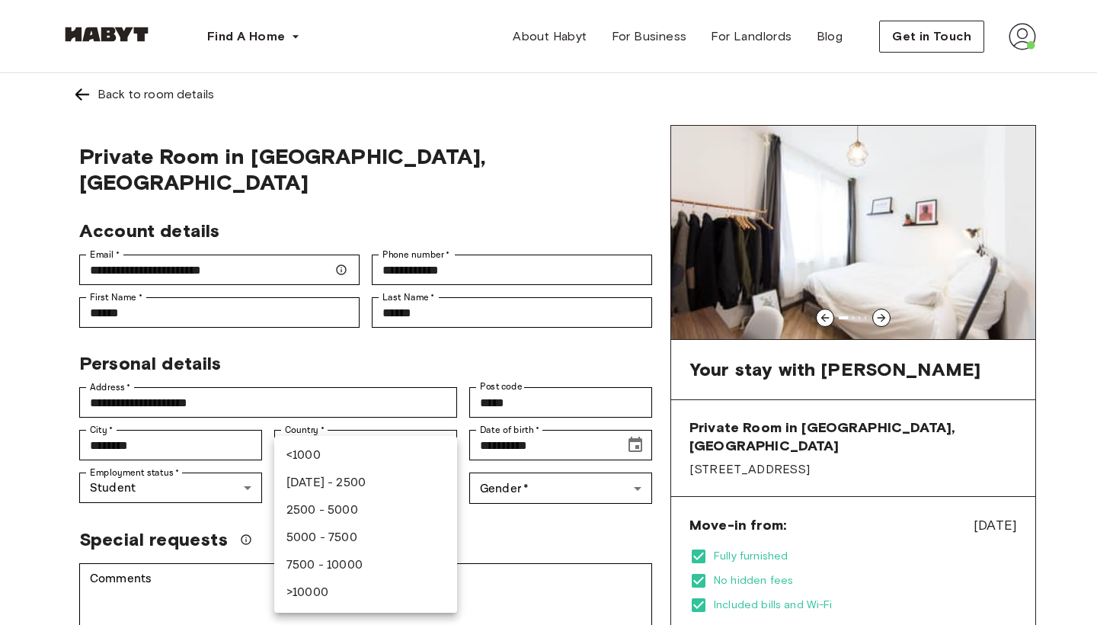
click at [316, 484] on li "1000 - 2500" at bounding box center [365, 482] width 183 height 27
type input "***"
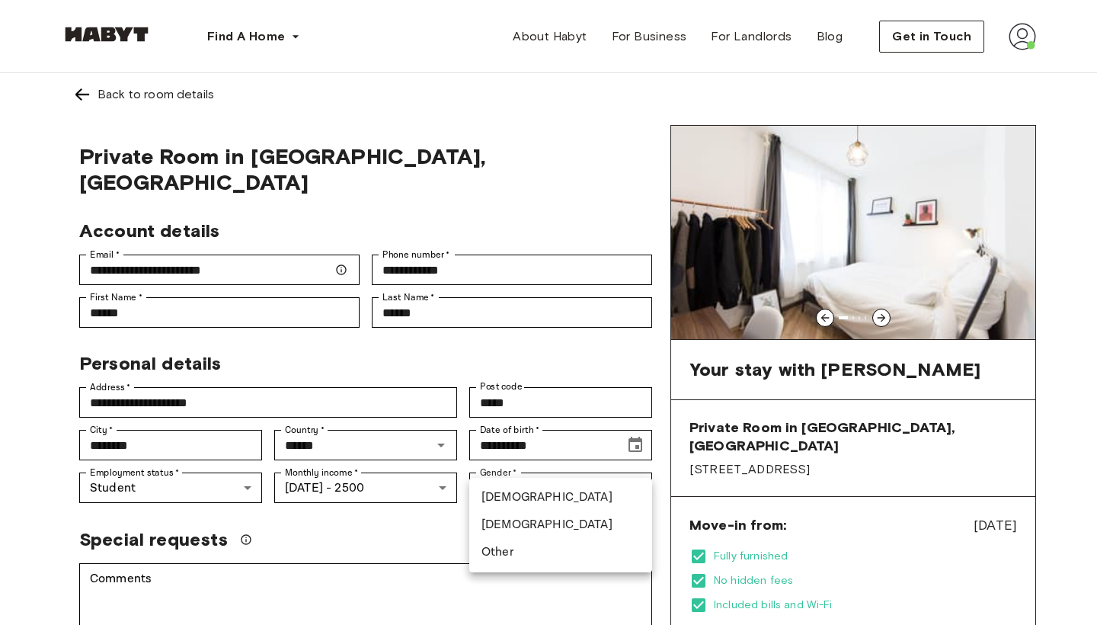
click at [509, 492] on li "Male" at bounding box center [560, 497] width 183 height 27
type input "****"
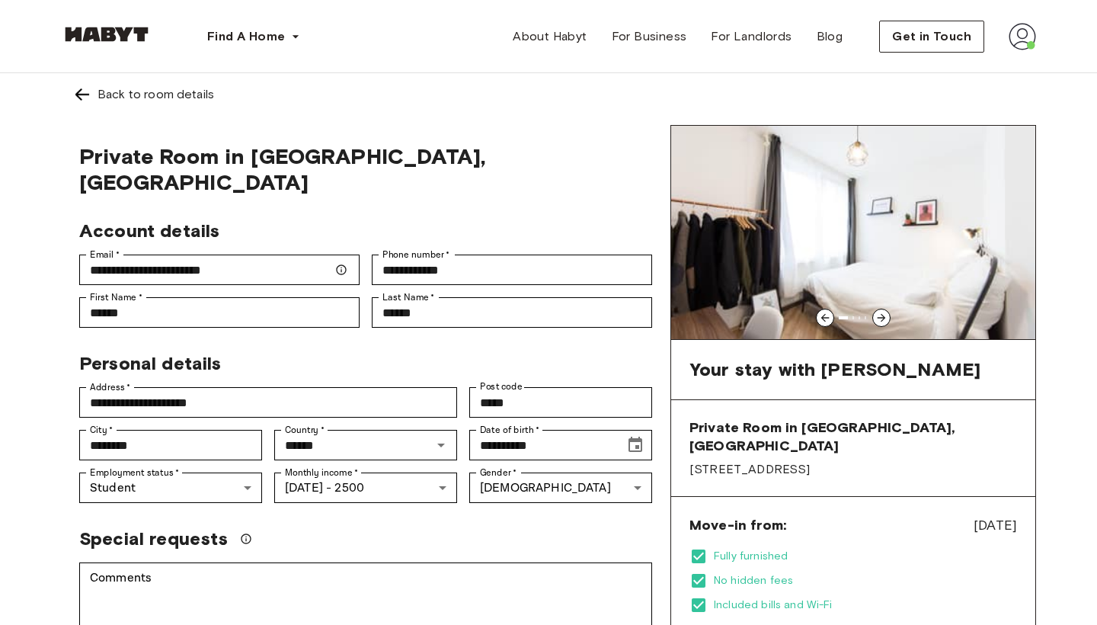
scroll to position [0, 0]
click at [885, 317] on icon at bounding box center [881, 318] width 12 height 12
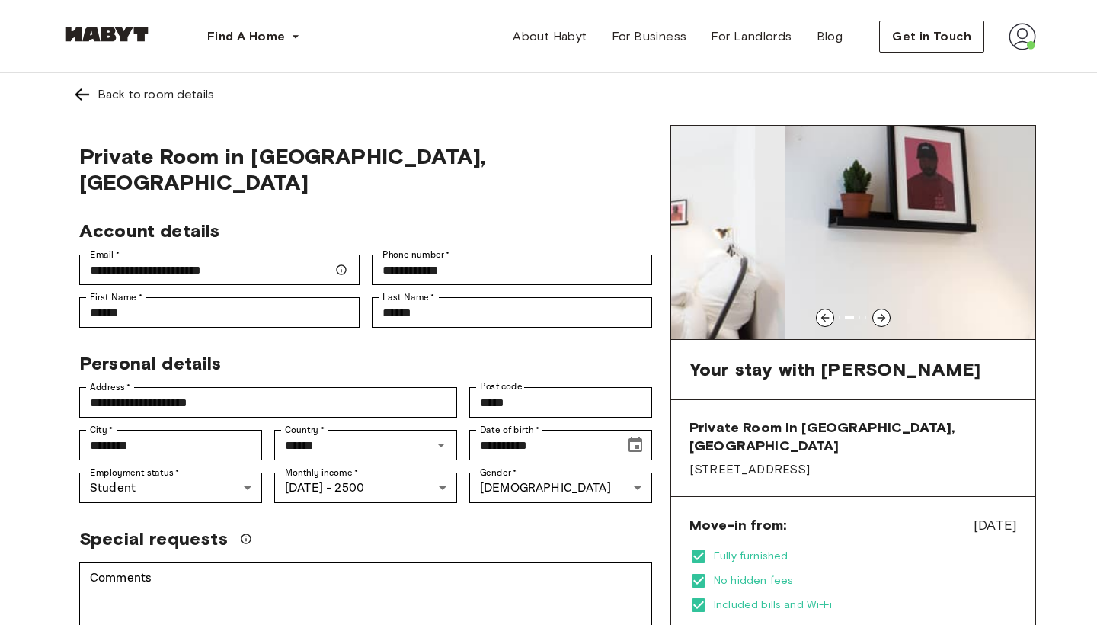
click at [885, 317] on icon at bounding box center [881, 318] width 12 height 12
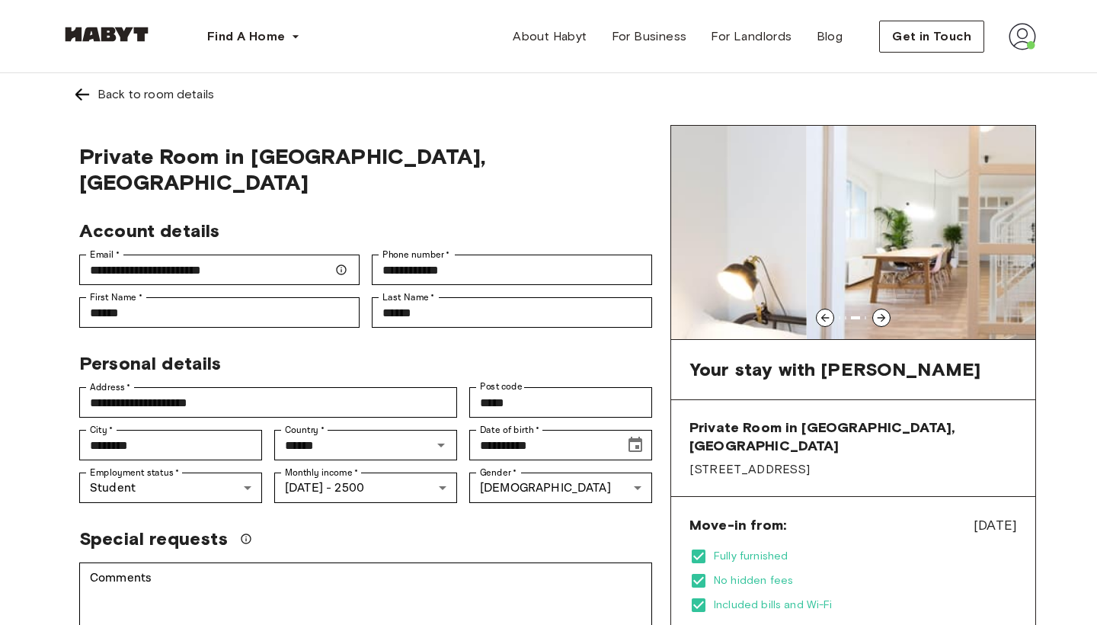
click at [885, 317] on icon at bounding box center [881, 318] width 12 height 12
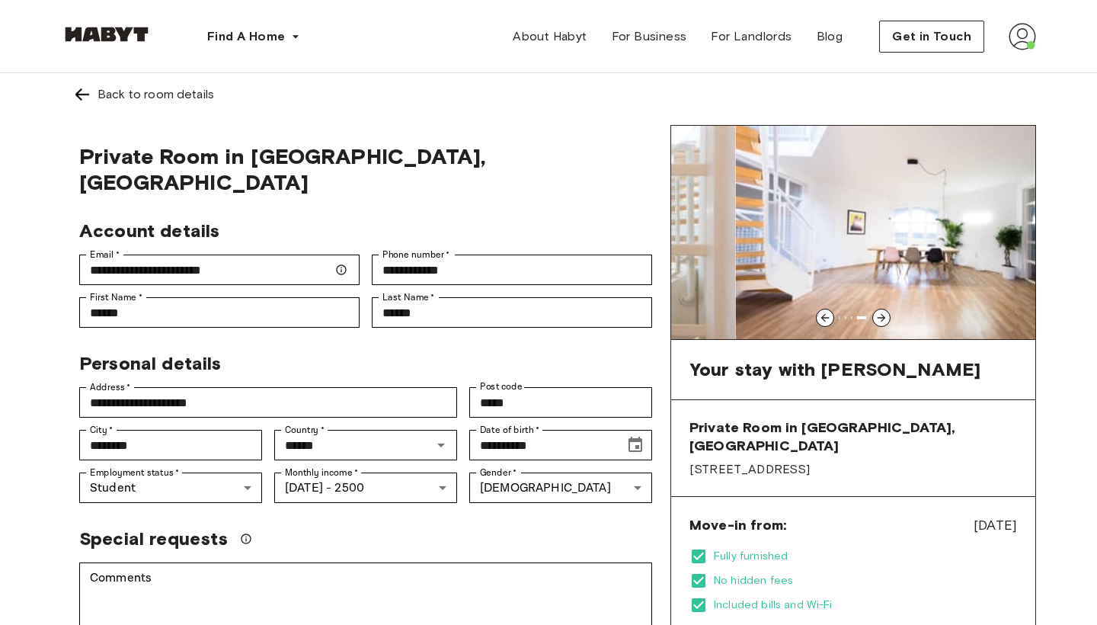
click at [885, 317] on icon at bounding box center [881, 318] width 12 height 12
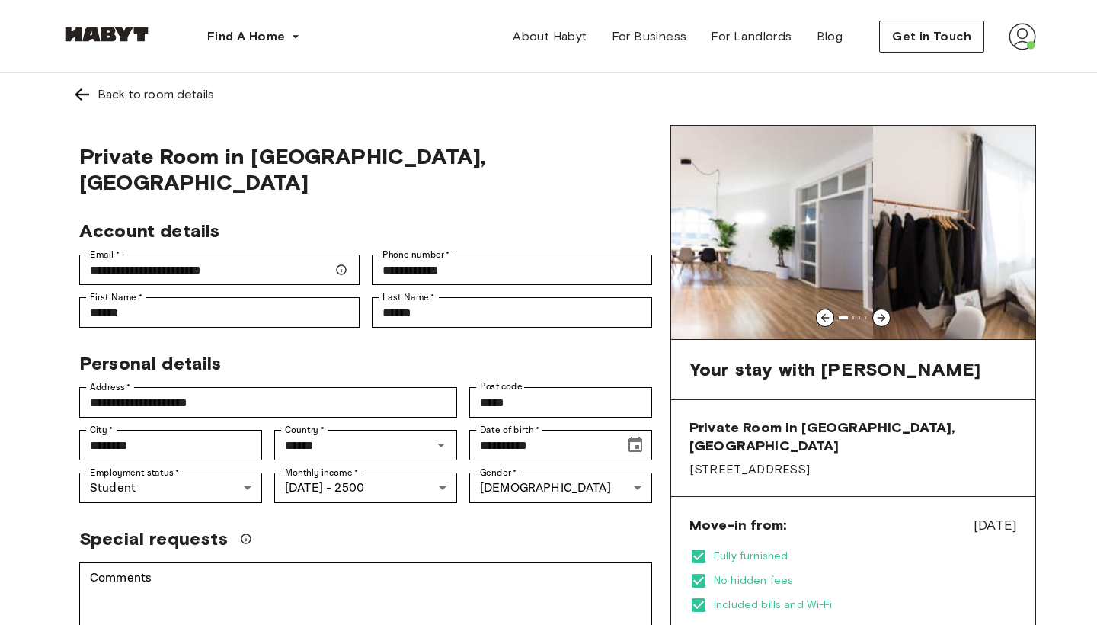
click at [885, 317] on icon at bounding box center [881, 318] width 12 height 12
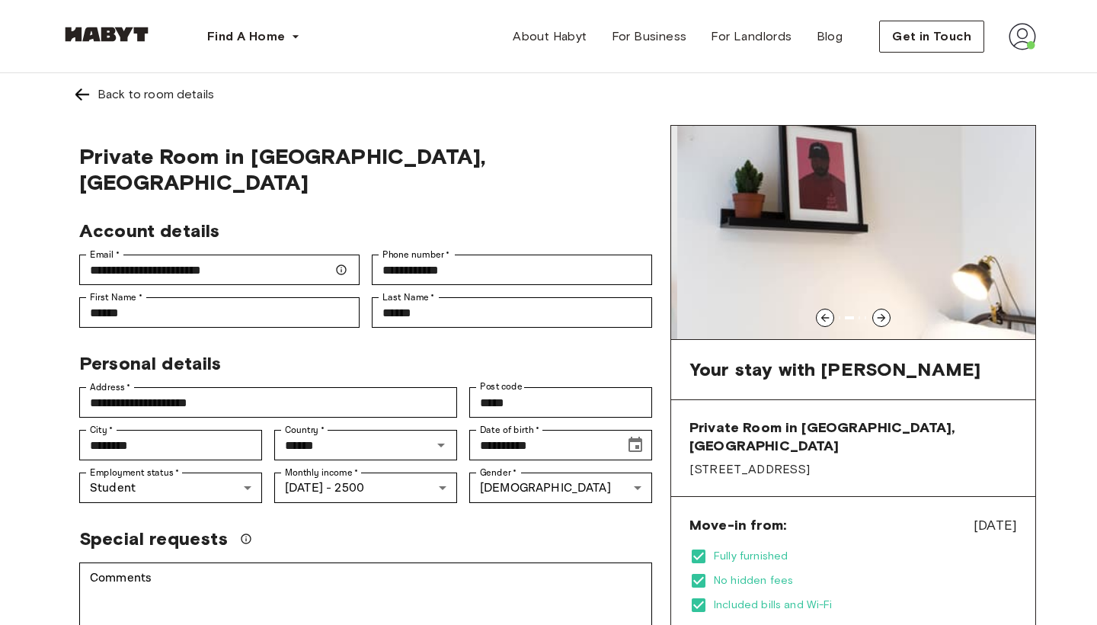
click at [822, 322] on icon at bounding box center [825, 318] width 12 height 12
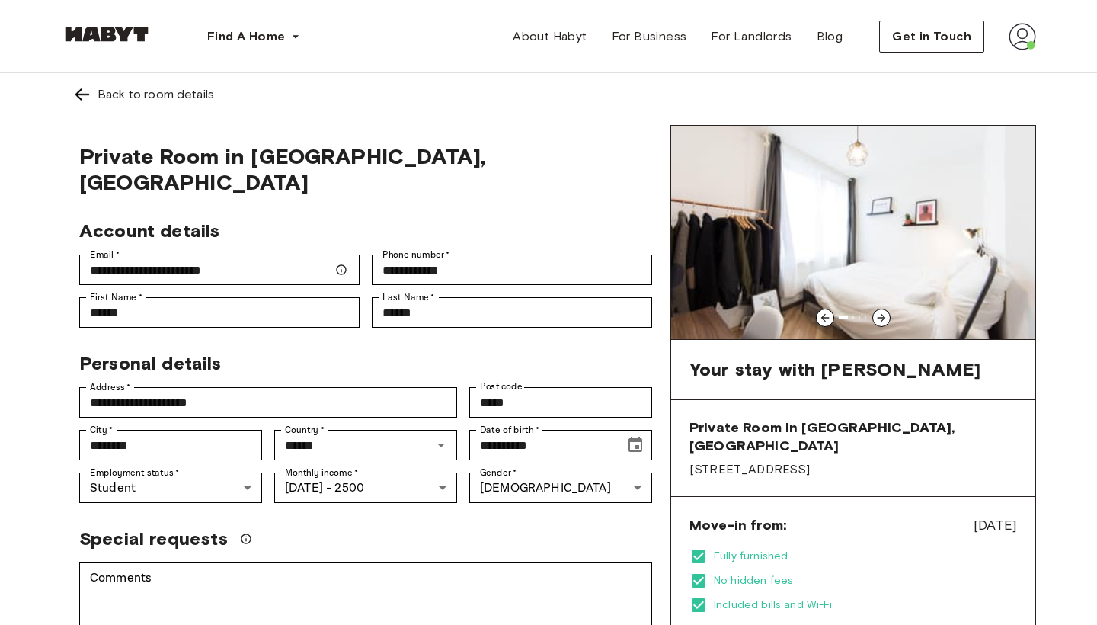
click at [880, 315] on icon at bounding box center [881, 318] width 12 height 12
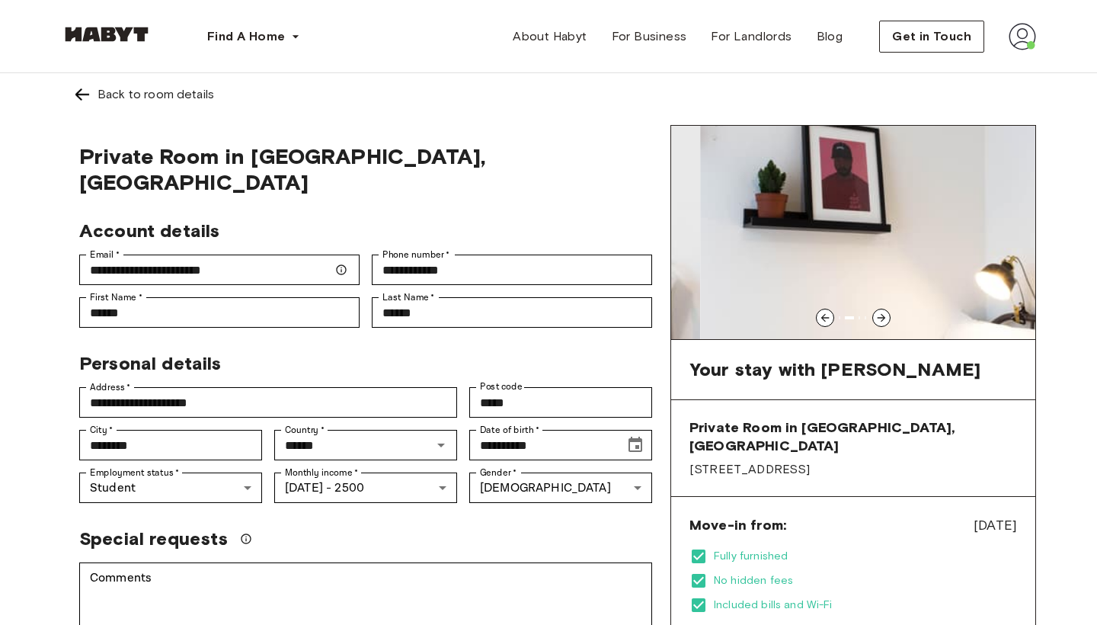
click at [880, 315] on icon at bounding box center [881, 318] width 12 height 12
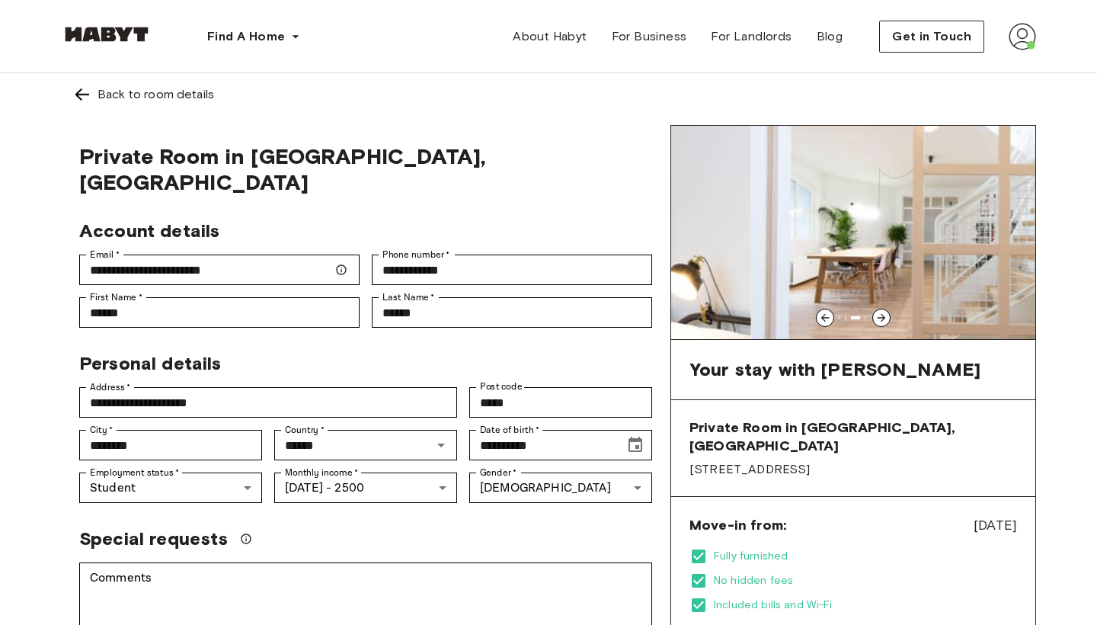
click at [880, 315] on icon at bounding box center [881, 318] width 12 height 12
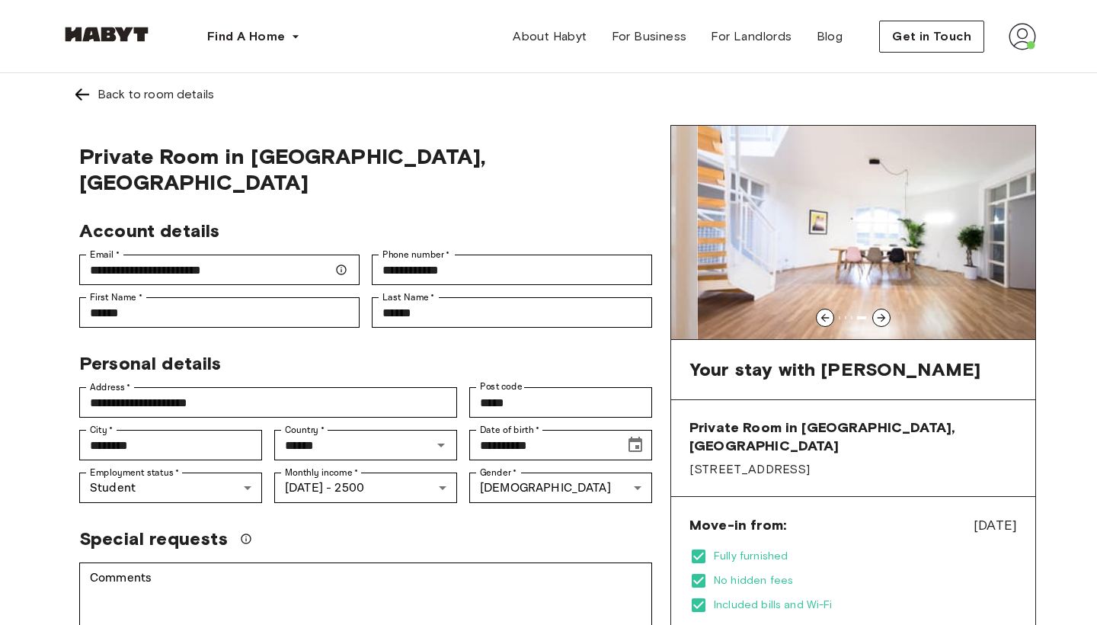
click at [880, 315] on icon at bounding box center [881, 318] width 12 height 12
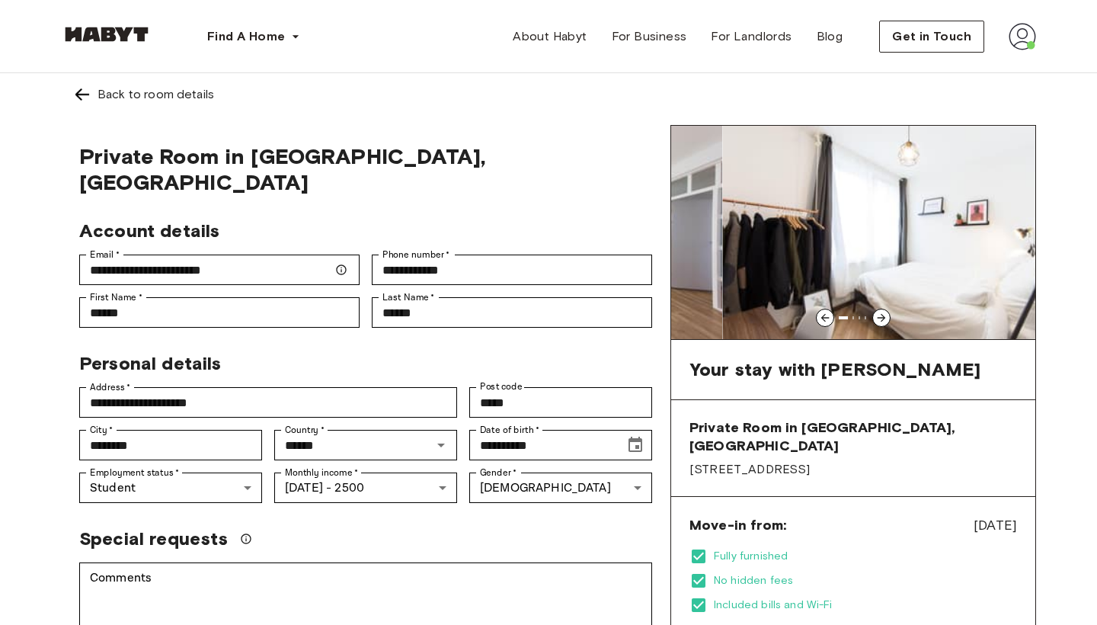
click at [880, 315] on icon at bounding box center [881, 318] width 12 height 12
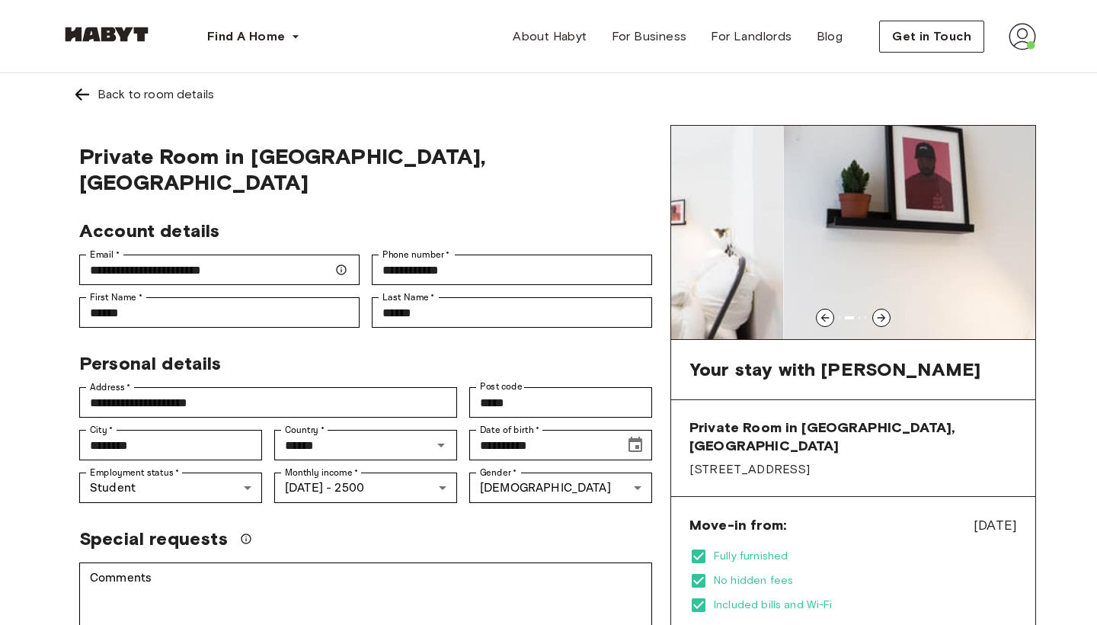
click at [880, 315] on icon at bounding box center [881, 318] width 12 height 12
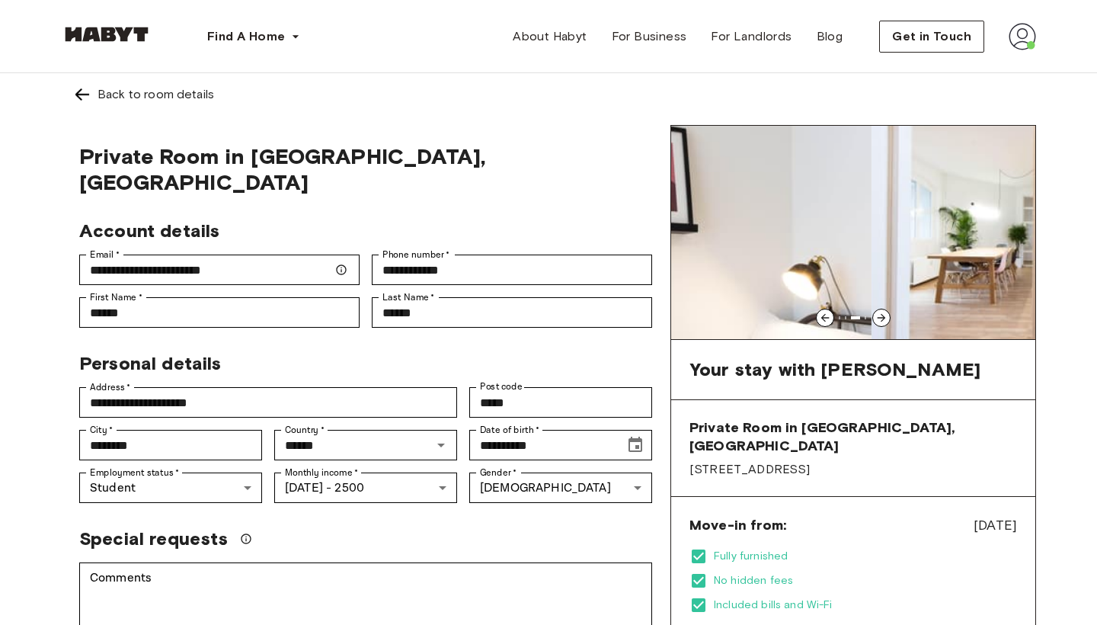
click at [880, 315] on icon at bounding box center [881, 318] width 12 height 12
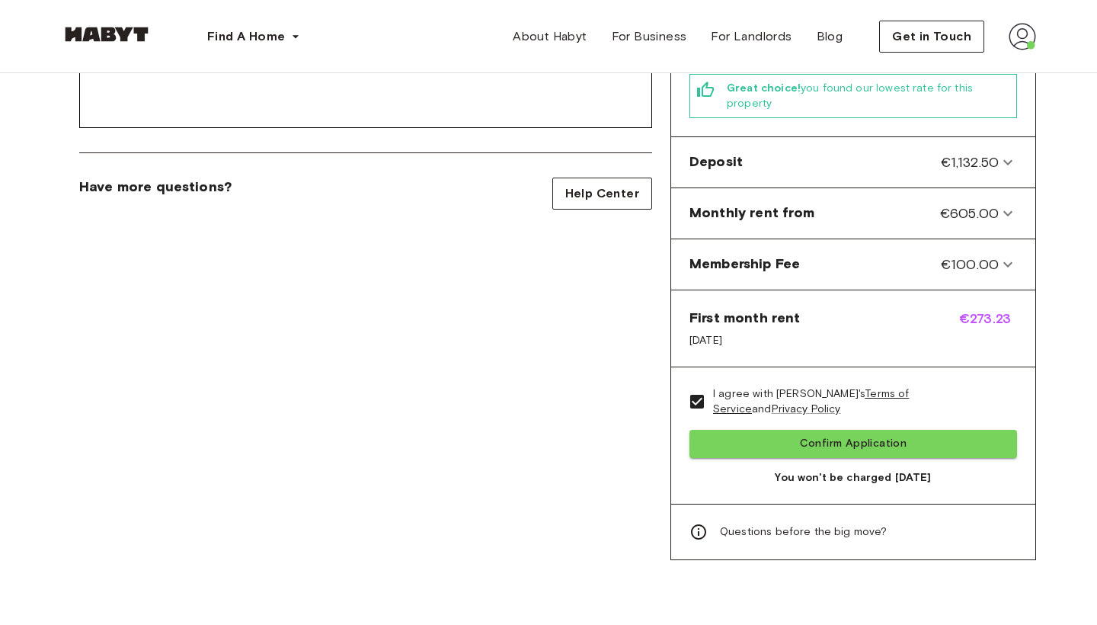
scroll to position [561, 0]
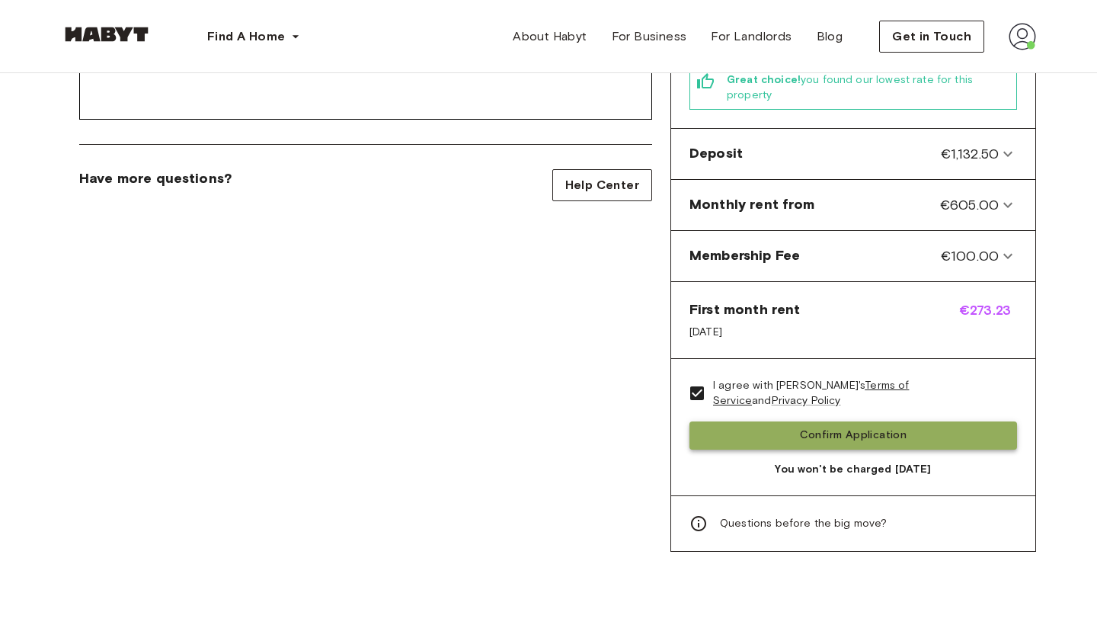
click at [886, 421] on button "Confirm Application" at bounding box center [854, 435] width 328 height 28
